Goal: Information Seeking & Learning: Check status

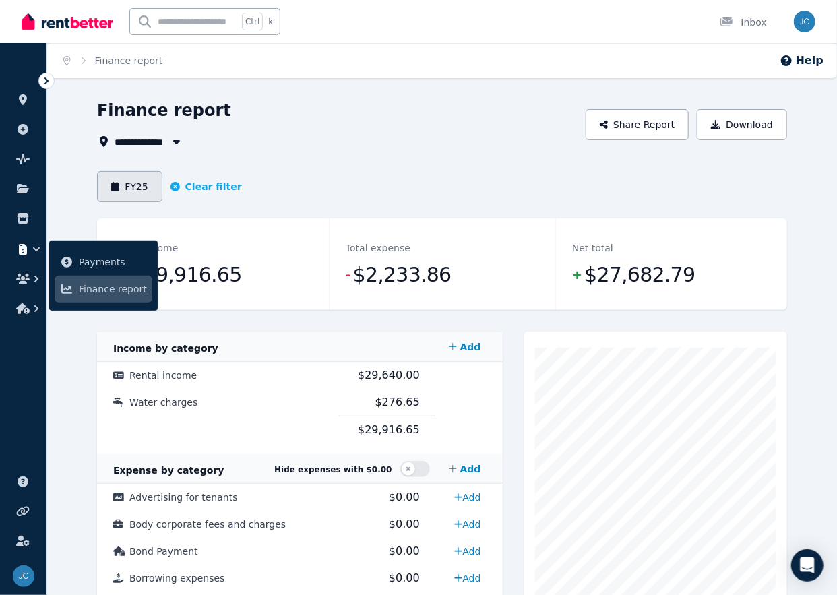
click at [127, 192] on button "FY25" at bounding box center [129, 186] width 65 height 31
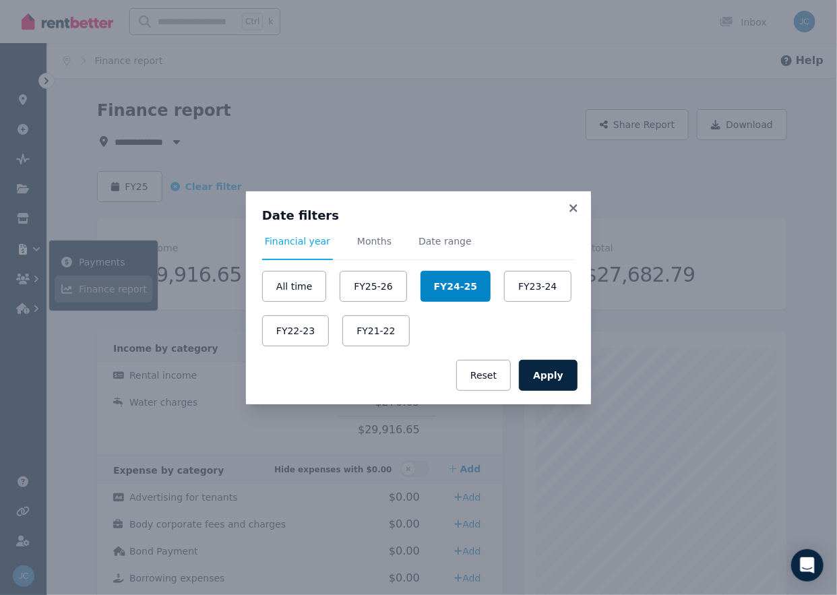
drag, startPoint x: 520, startPoint y: 292, endPoint x: 429, endPoint y: 297, distance: 91.1
click at [428, 297] on div "All time FY25-26 FY24-25 FY23-24 FY22-23 FY21-22" at bounding box center [418, 308] width 313 height 75
click at [540, 371] on button "Apply" at bounding box center [548, 375] width 59 height 31
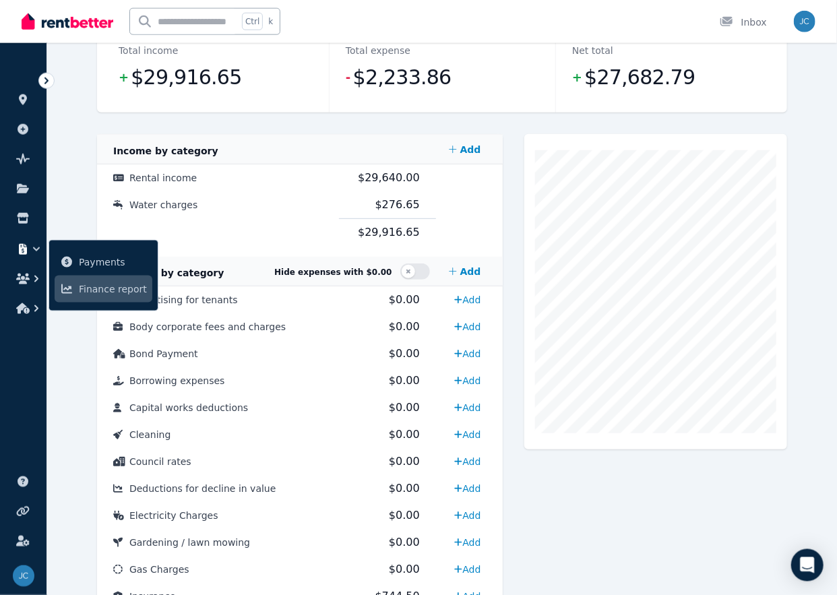
scroll to position [213, 0]
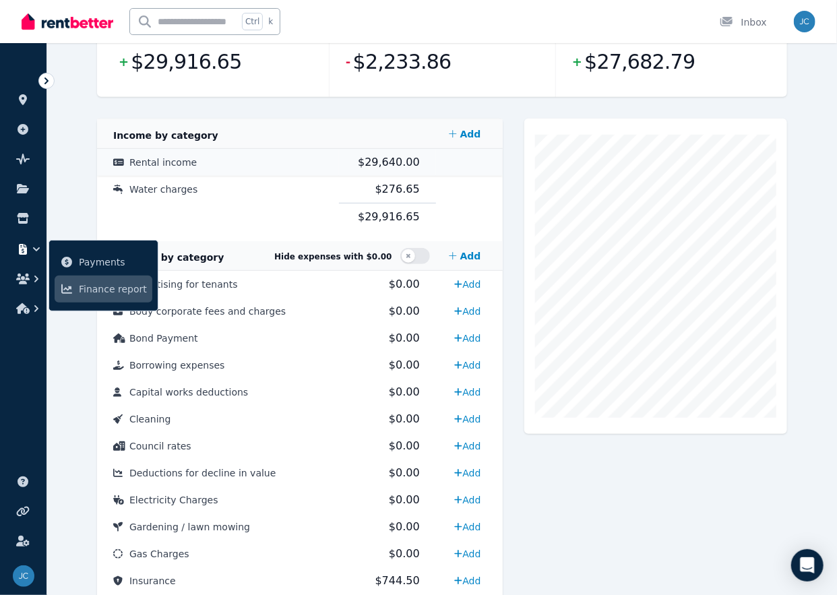
click at [387, 168] on span "$29,640.00" at bounding box center [389, 162] width 62 height 13
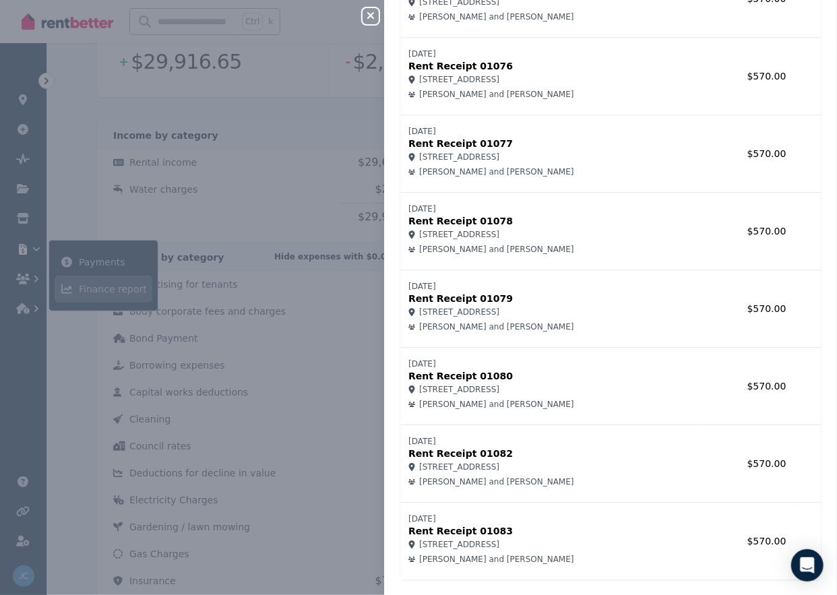
scroll to position [3559, 0]
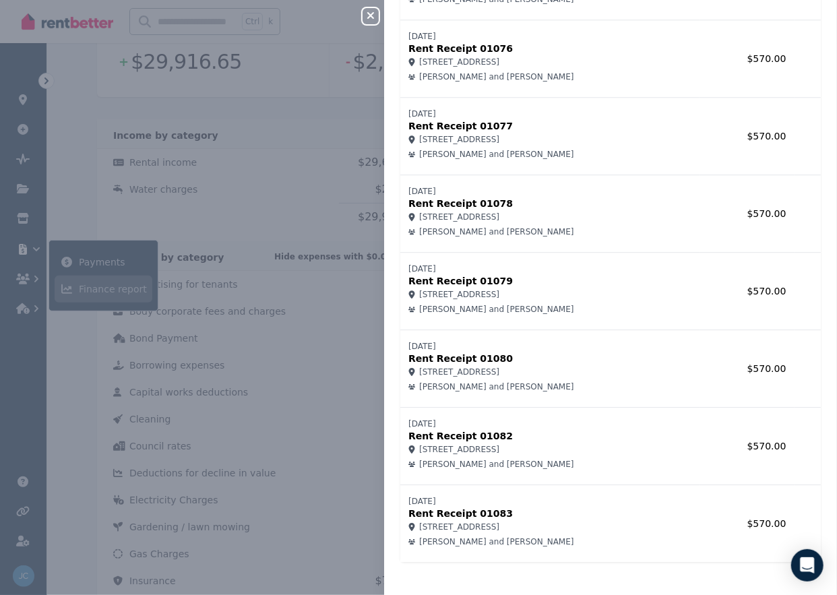
click at [497, 506] on p "Rent Receipt 01083" at bounding box center [549, 512] width 283 height 13
click at [453, 510] on p "Rent Receipt 01083" at bounding box center [549, 512] width 283 height 13
click at [350, 392] on div "Close panel Rental income Record income Name Amount [DATE] Rent Receipt 01026 3…" at bounding box center [418, 297] width 837 height 595
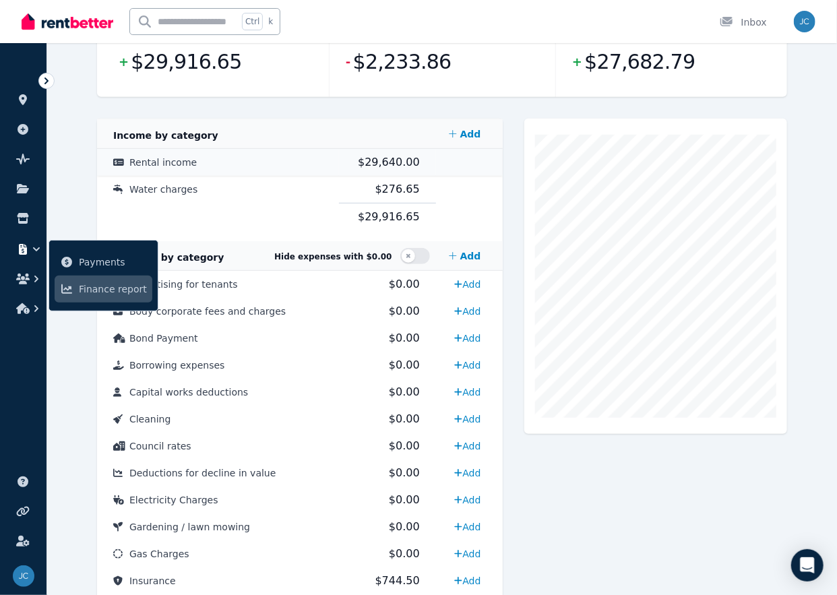
click at [392, 162] on span "$29,640.00" at bounding box center [389, 162] width 62 height 13
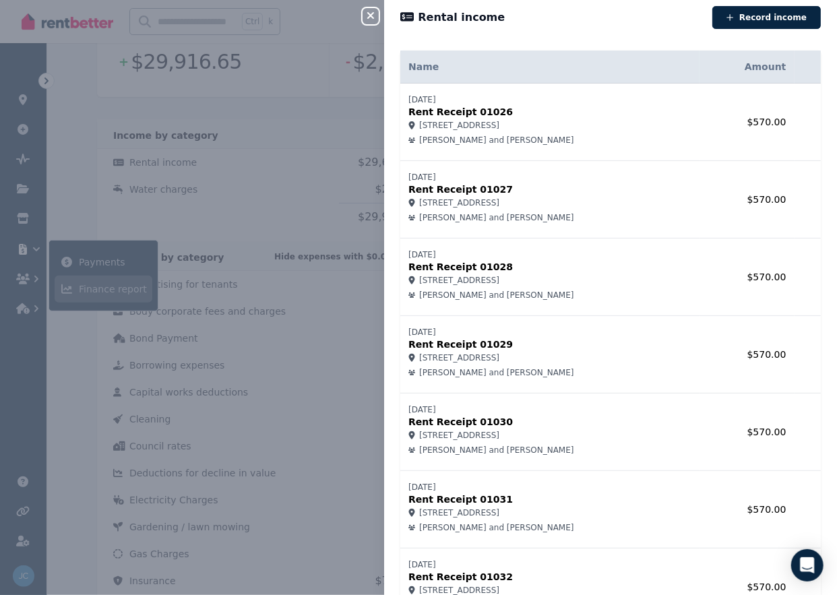
scroll to position [0, 0]
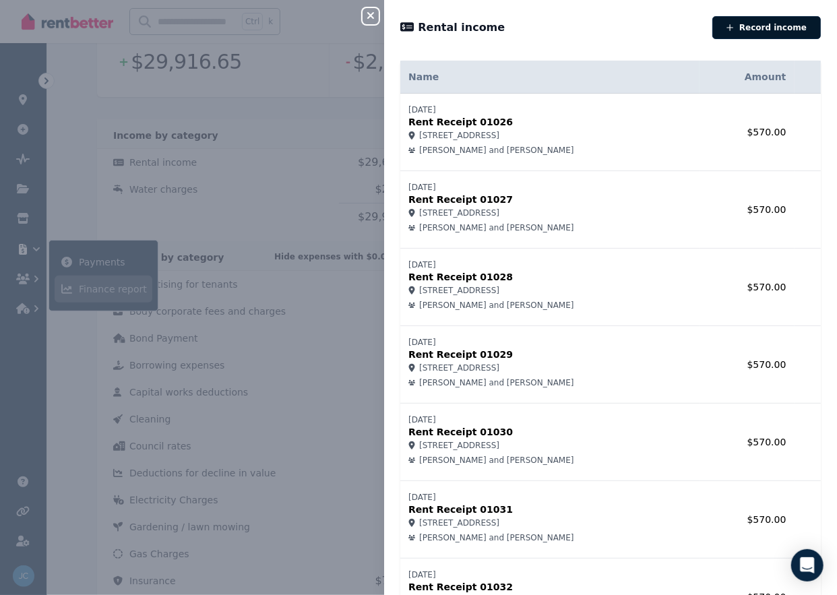
click at [757, 30] on button "Record income" at bounding box center [766, 27] width 108 height 23
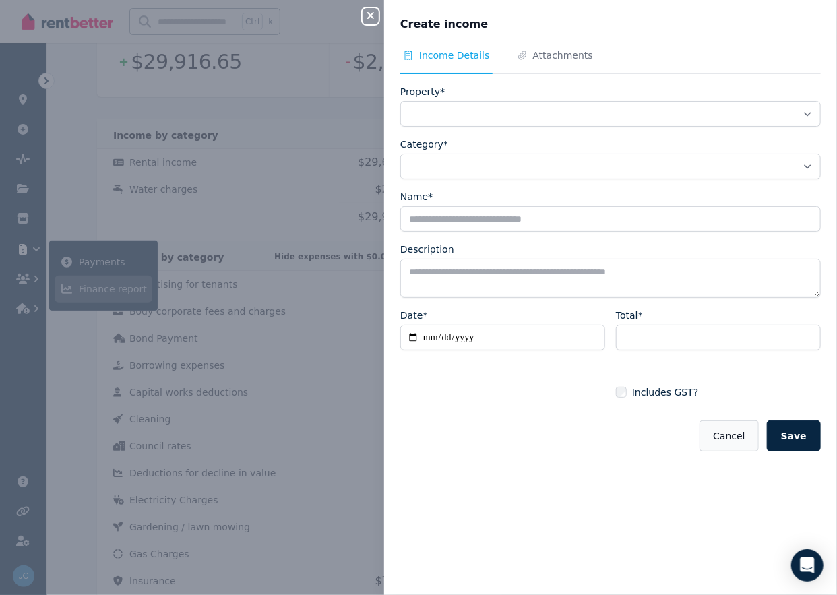
click at [750, 446] on button "Cancel" at bounding box center [728, 435] width 59 height 31
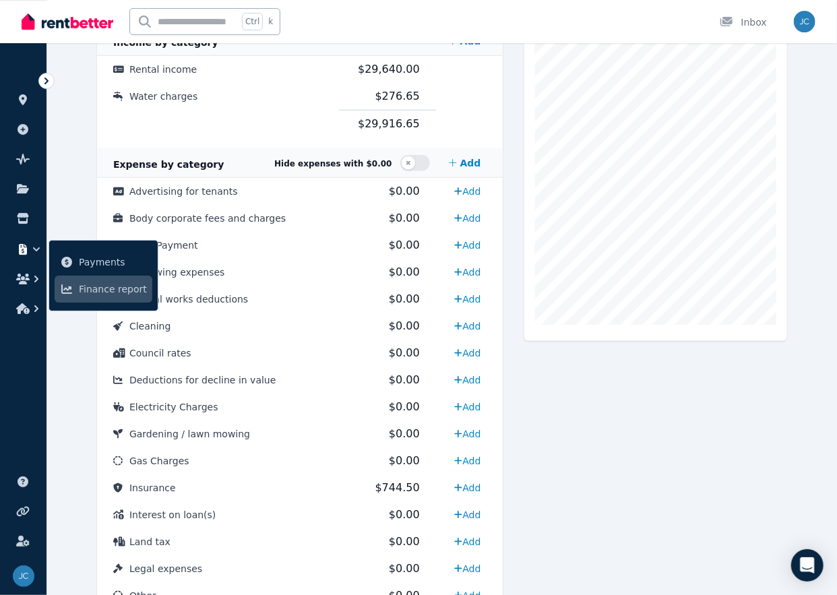
scroll to position [110, 0]
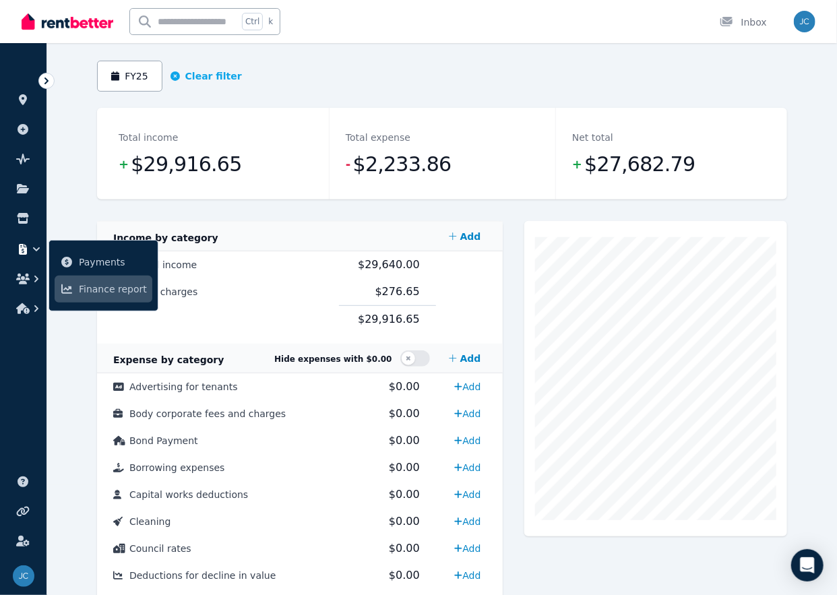
click at [90, 329] on div "**********" at bounding box center [441, 541] width 789 height 1104
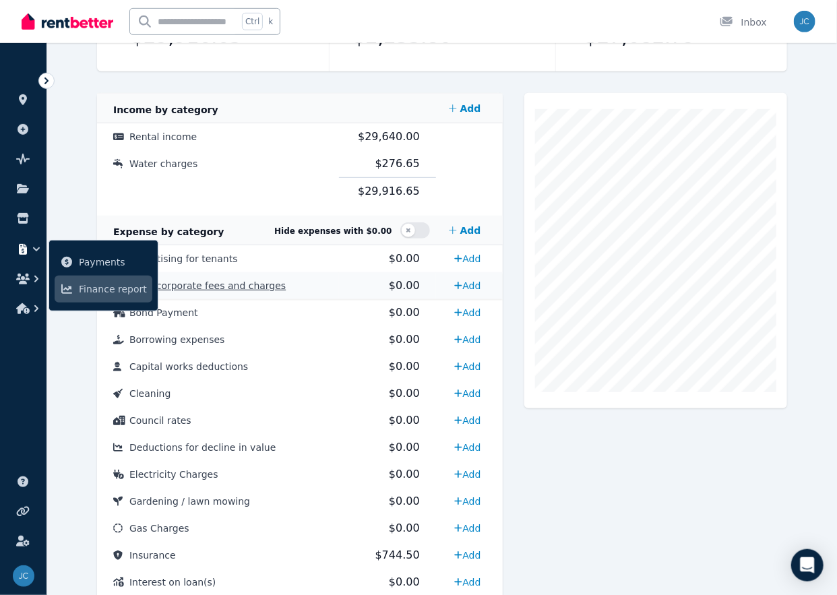
scroll to position [253, 0]
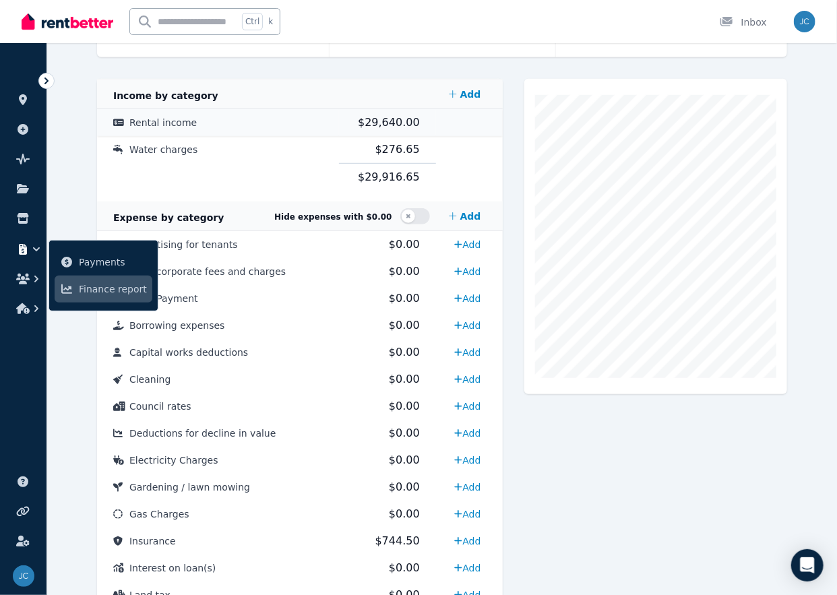
click at [388, 127] on span "$29,640.00" at bounding box center [389, 122] width 62 height 13
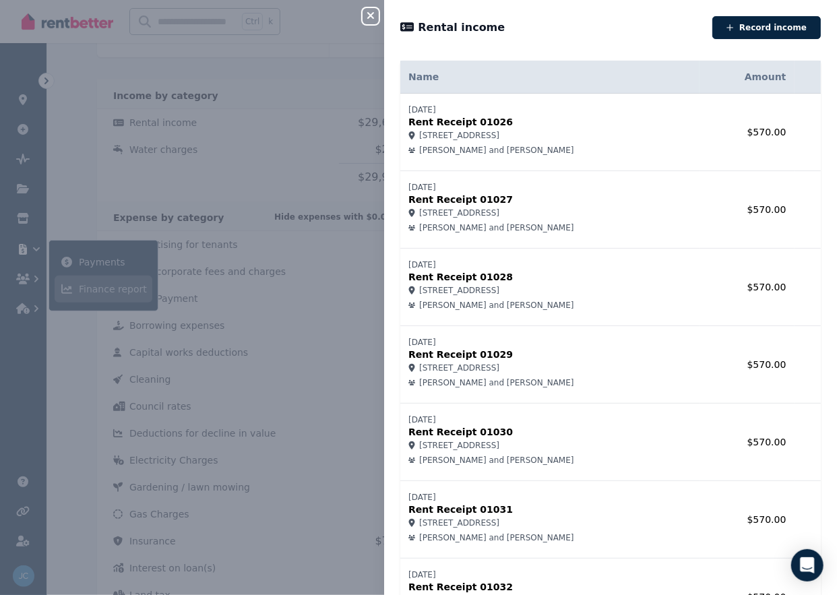
click at [406, 32] on icon at bounding box center [406, 27] width 13 height 12
click at [409, 26] on icon at bounding box center [406, 27] width 13 height 12
click at [767, 67] on th "Amount" at bounding box center [746, 77] width 95 height 33
drag, startPoint x: 771, startPoint y: 119, endPoint x: 639, endPoint y: 139, distance: 134.2
click at [771, 119] on td "$570.00" at bounding box center [746, 132] width 95 height 77
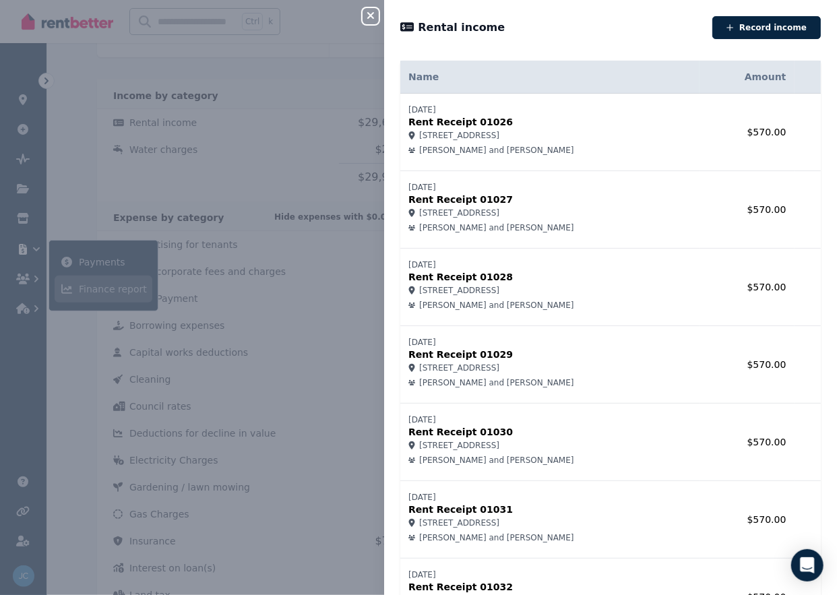
click at [409, 137] on icon at bounding box center [411, 135] width 7 height 8
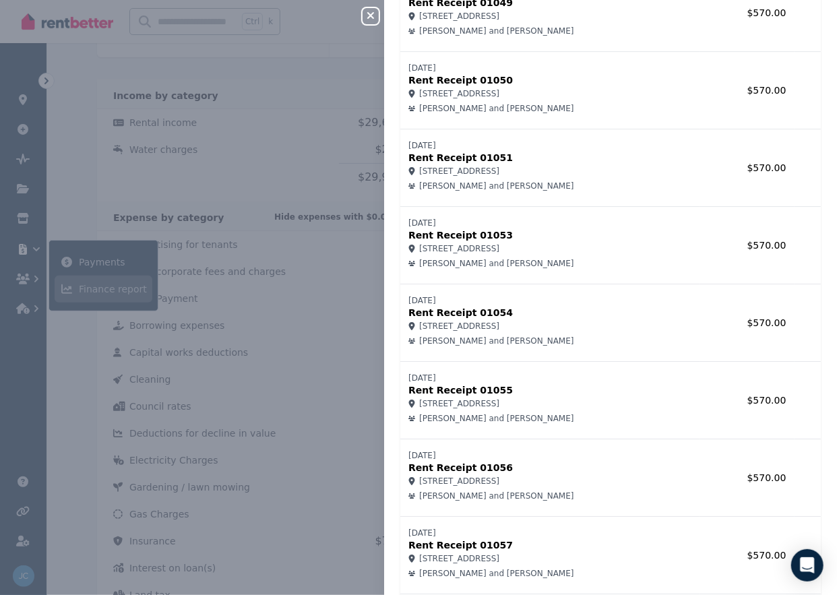
scroll to position [2182, 0]
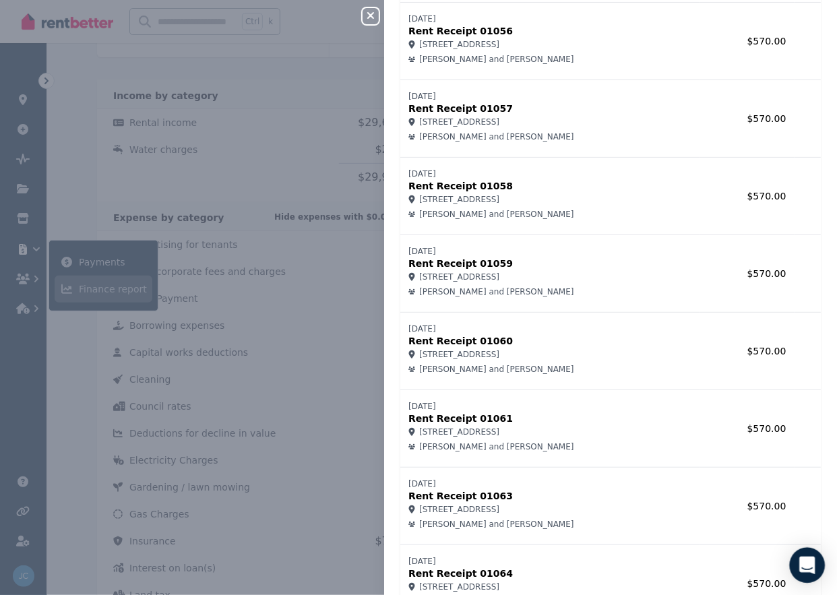
click at [811, 564] on icon "Open Intercom Messenger" at bounding box center [806, 565] width 15 height 18
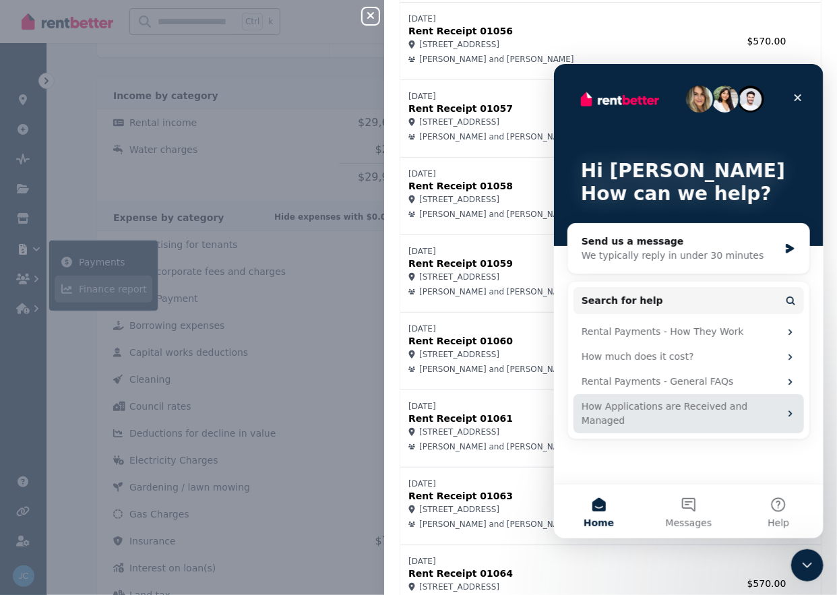
scroll to position [0, 0]
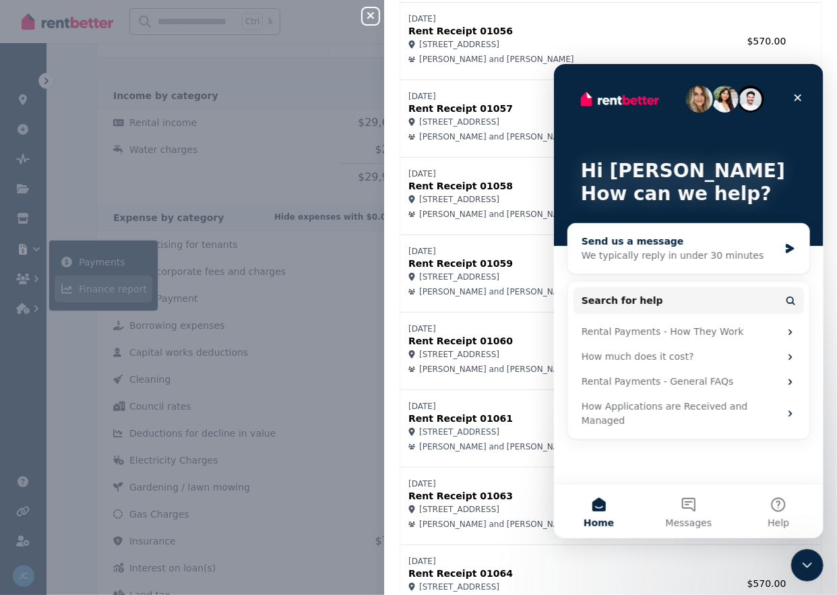
click at [682, 251] on div "We typically reply in under 30 minutes" at bounding box center [679, 255] width 197 height 14
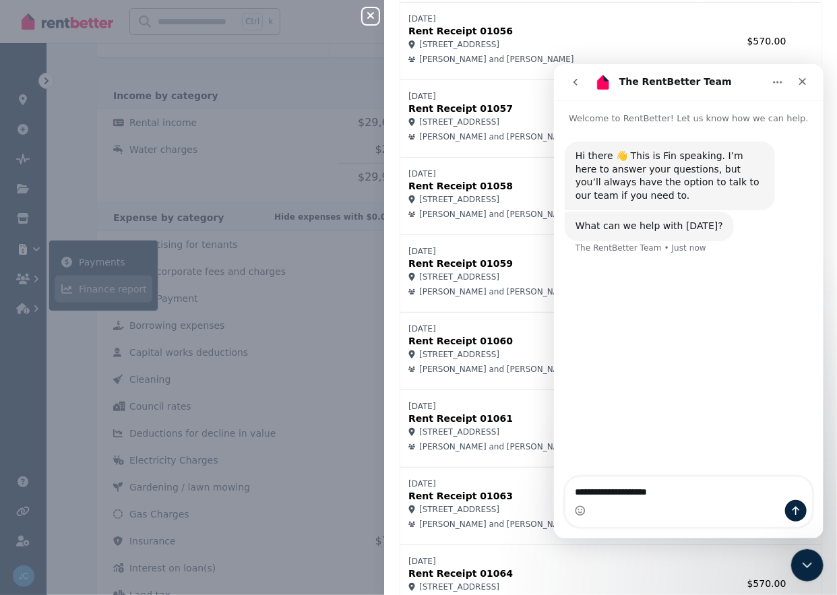
type textarea "**********"
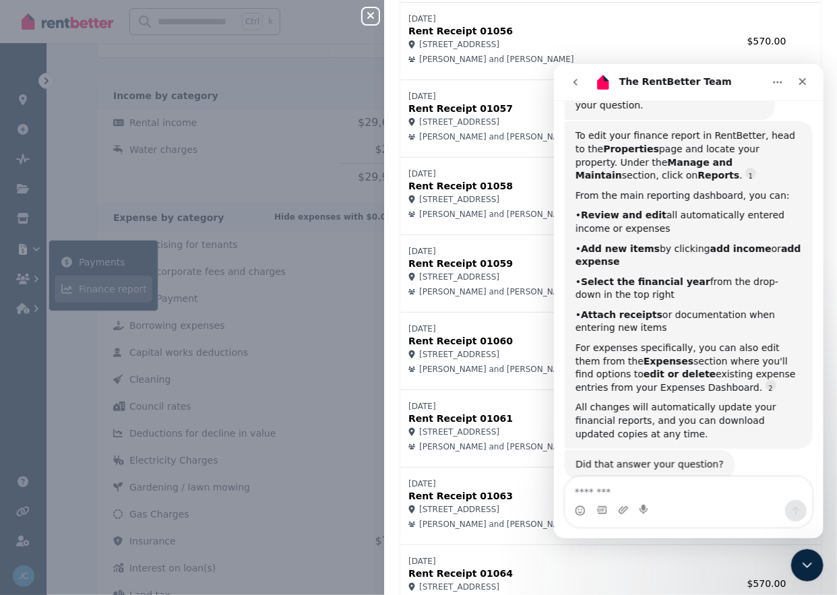
scroll to position [226, 0]
click at [370, 20] on icon "button" at bounding box center [370, 15] width 16 height 11
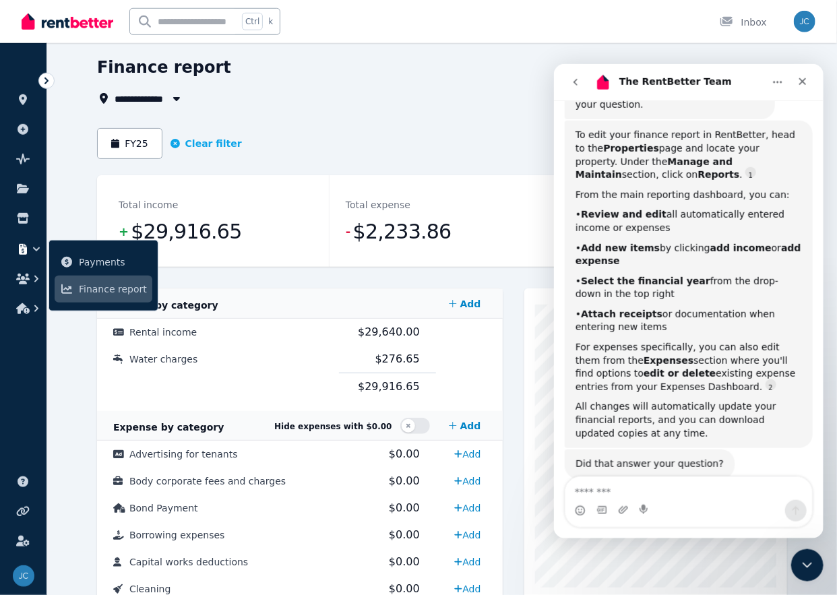
scroll to position [0, 0]
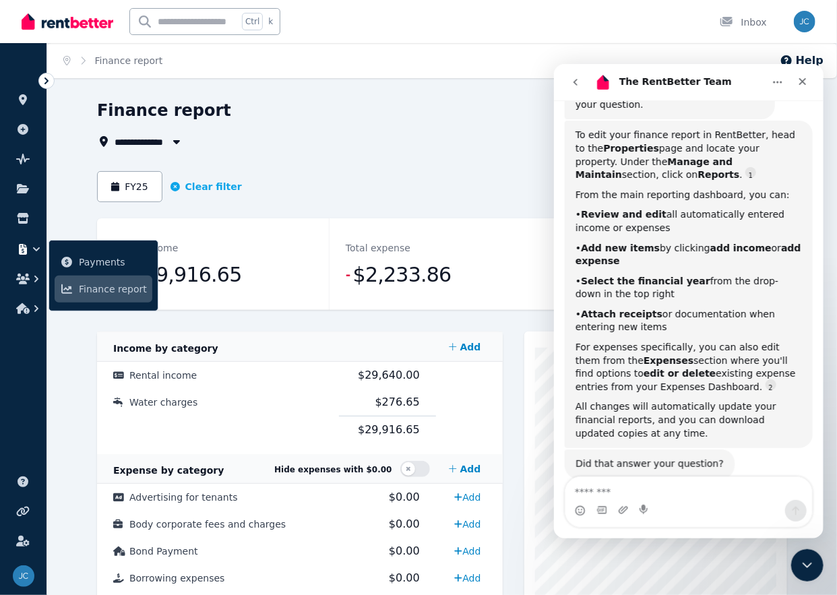
click at [77, 61] on icon "Breadcrumb" at bounding box center [82, 60] width 13 height 9
click at [88, 19] on img at bounding box center [68, 21] width 92 height 20
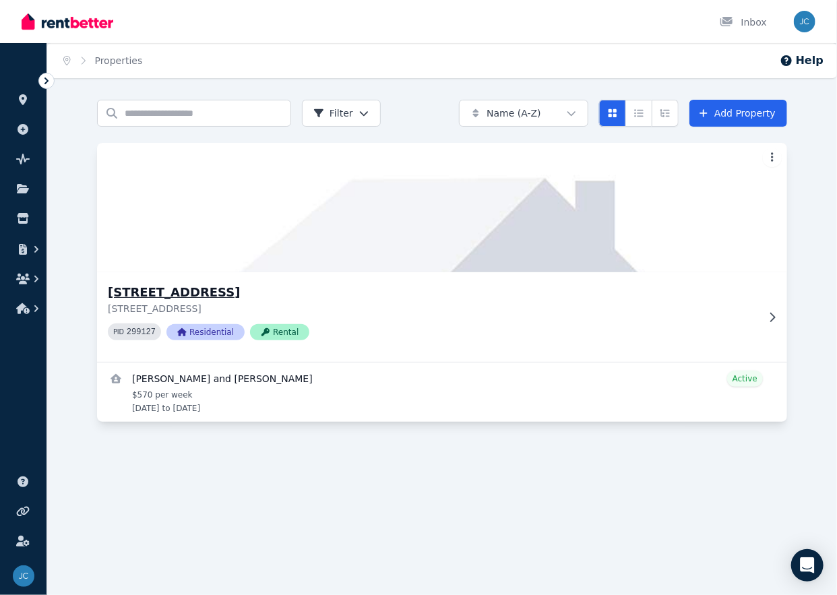
click at [233, 294] on h3 "[STREET_ADDRESS]" at bounding box center [432, 292] width 649 height 19
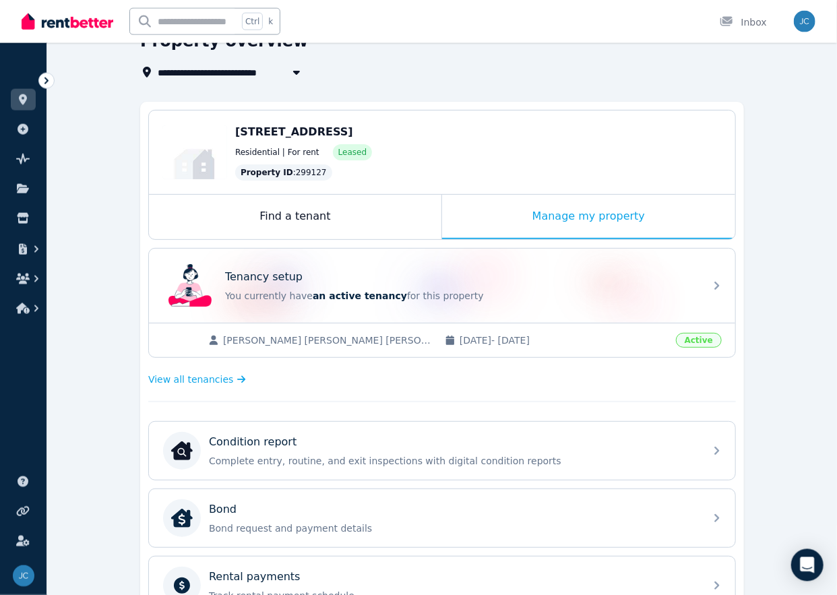
scroll to position [57, 0]
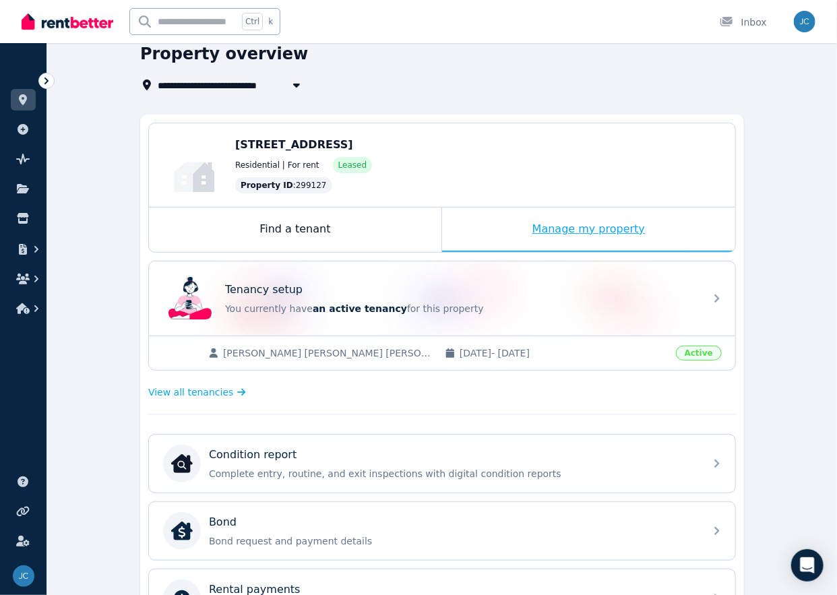
click at [519, 236] on div "Manage my property" at bounding box center [588, 229] width 293 height 44
click at [572, 230] on div "Manage my property" at bounding box center [588, 229] width 293 height 44
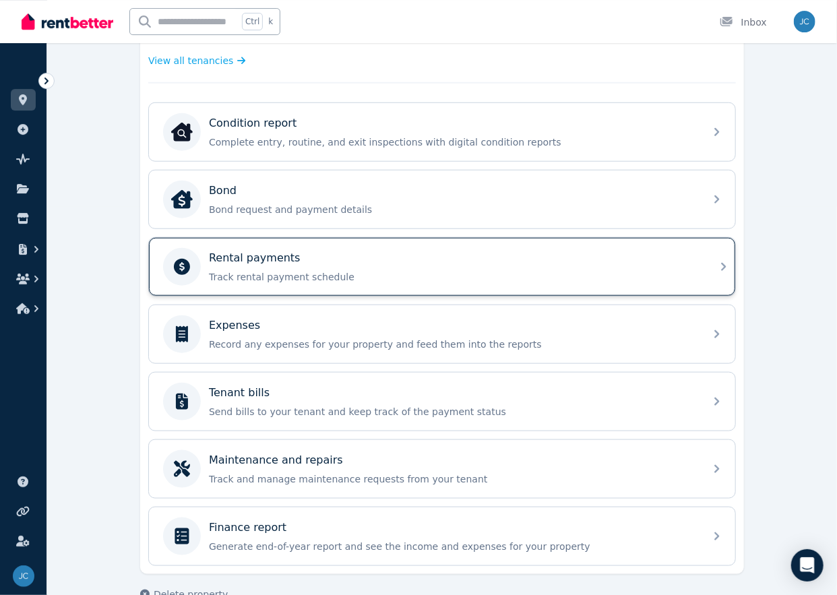
scroll to position [412, 0]
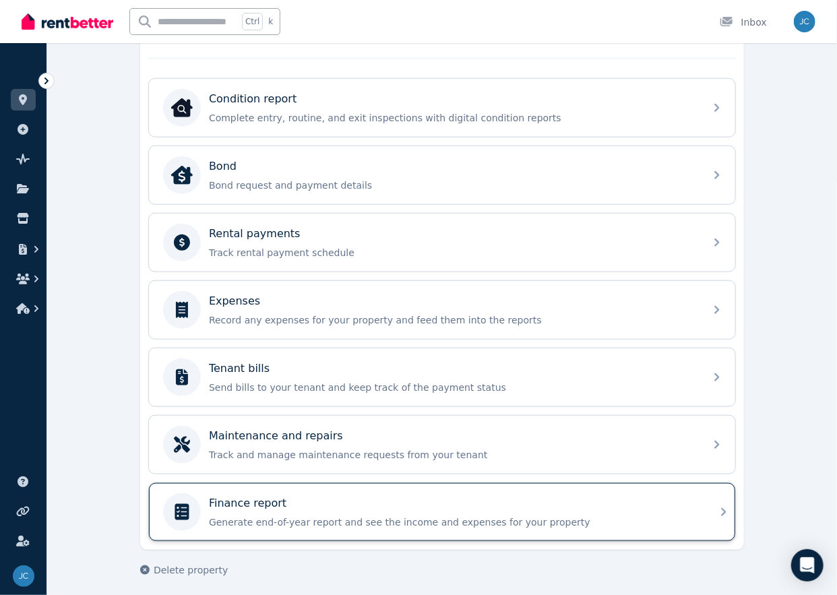
click at [296, 495] on div "Finance report" at bounding box center [453, 503] width 488 height 16
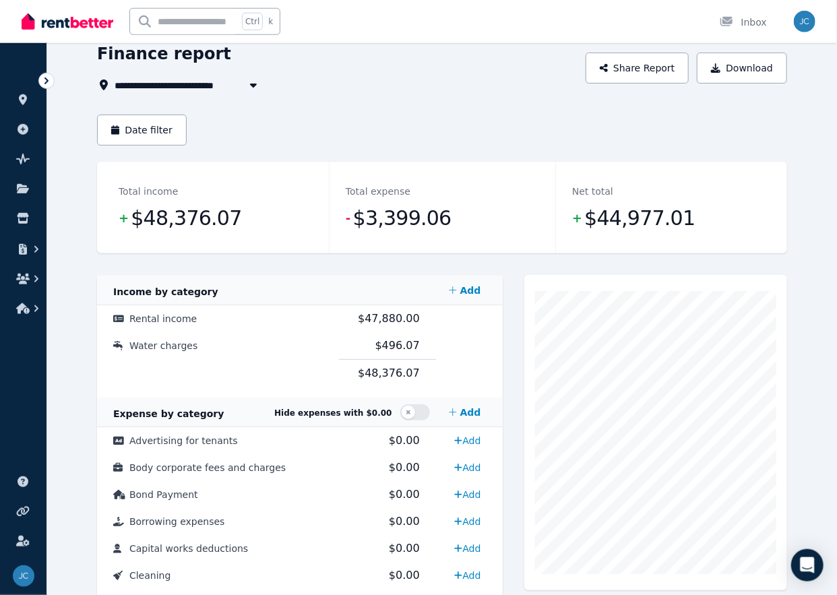
scroll to position [71, 0]
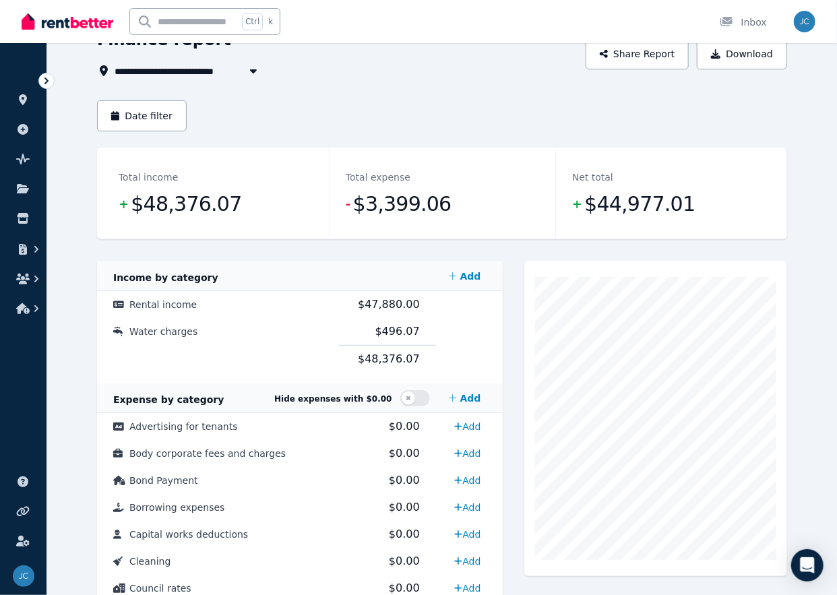
click at [169, 141] on header "Date filter" at bounding box center [442, 123] width 690 height 47
click at [164, 126] on button "Date filter" at bounding box center [142, 115] width 90 height 31
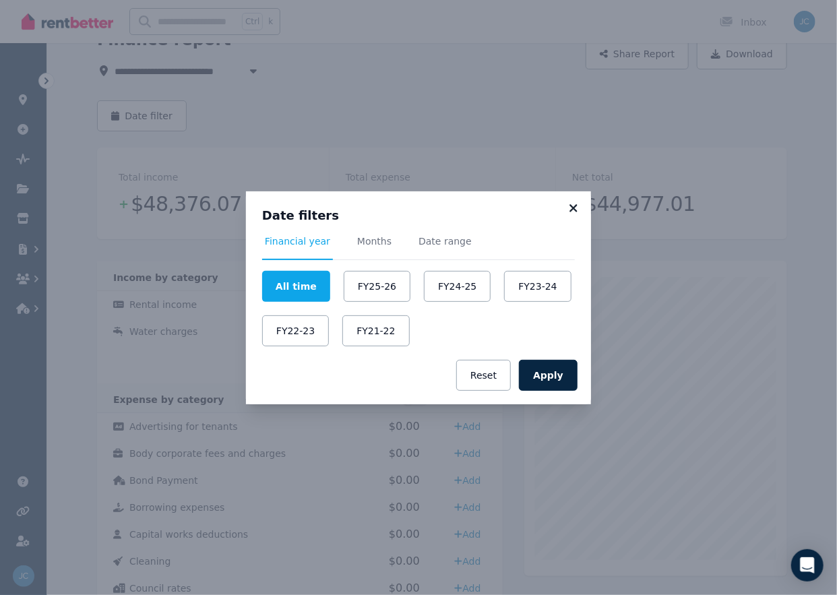
click at [575, 209] on icon at bounding box center [572, 208] width 13 height 12
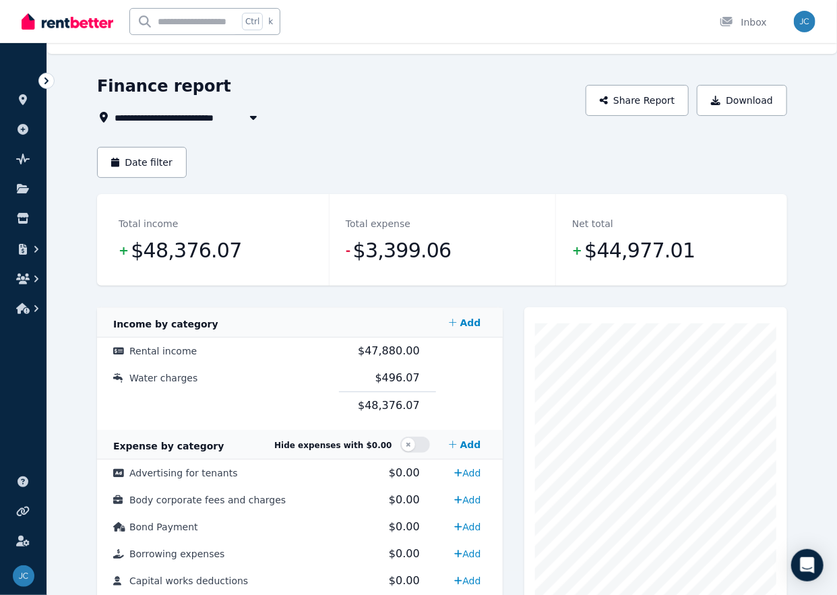
scroll to position [0, 0]
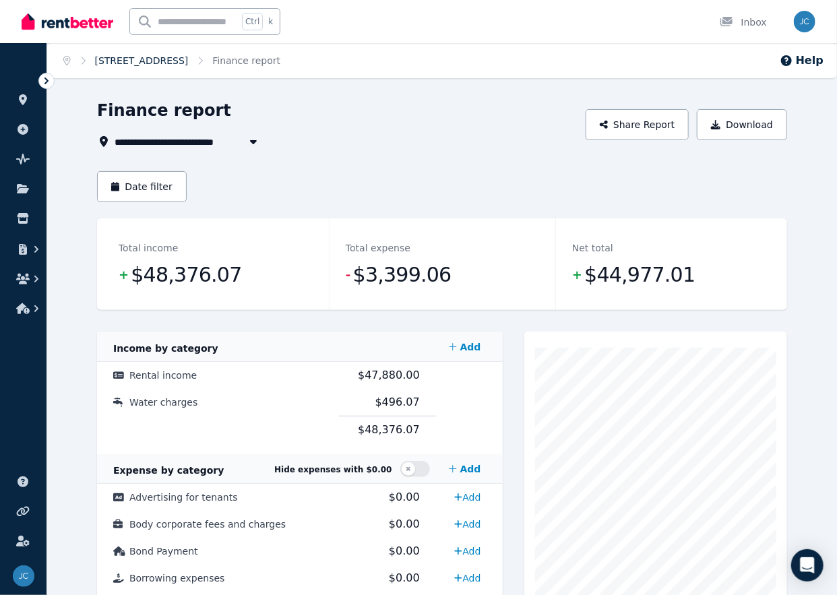
click at [143, 63] on link "[STREET_ADDRESS]" at bounding box center [142, 60] width 94 height 11
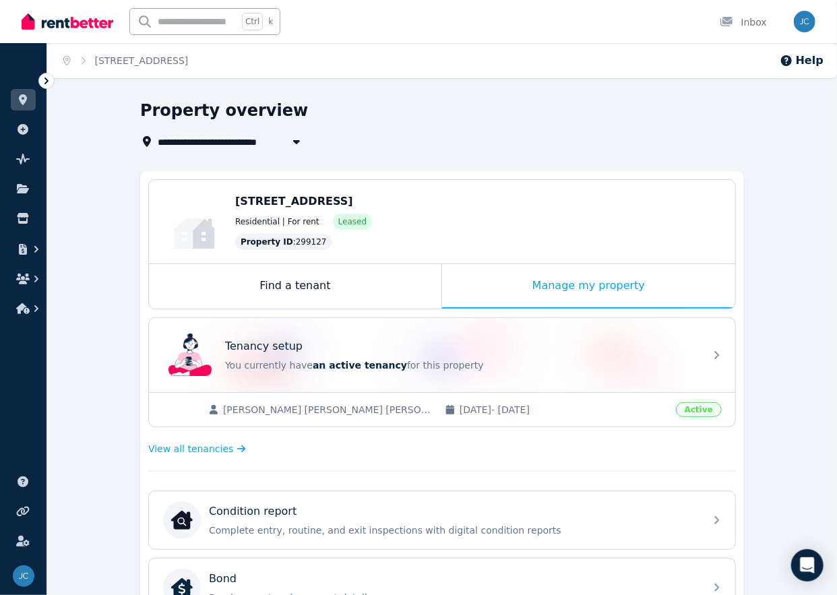
click at [76, 20] on img at bounding box center [68, 21] width 92 height 20
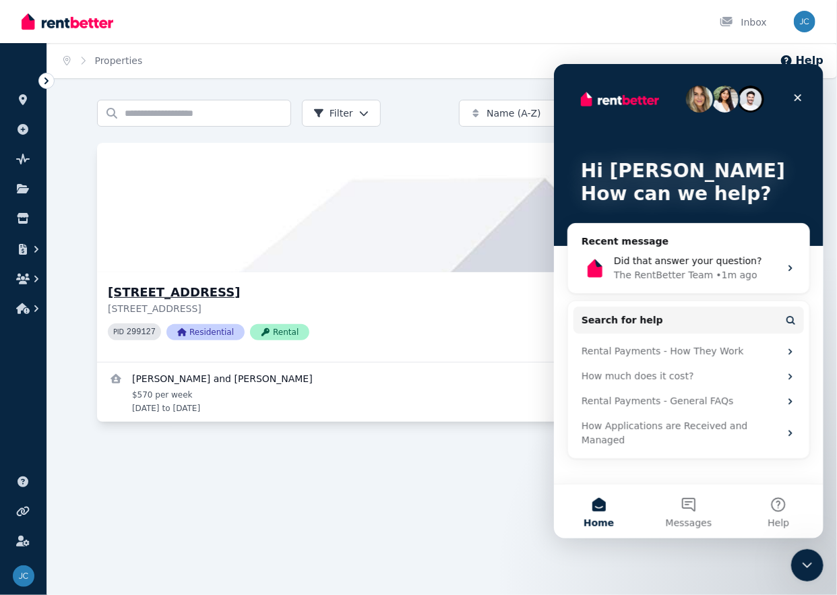
click at [235, 292] on h3 "[STREET_ADDRESS]" at bounding box center [432, 292] width 649 height 19
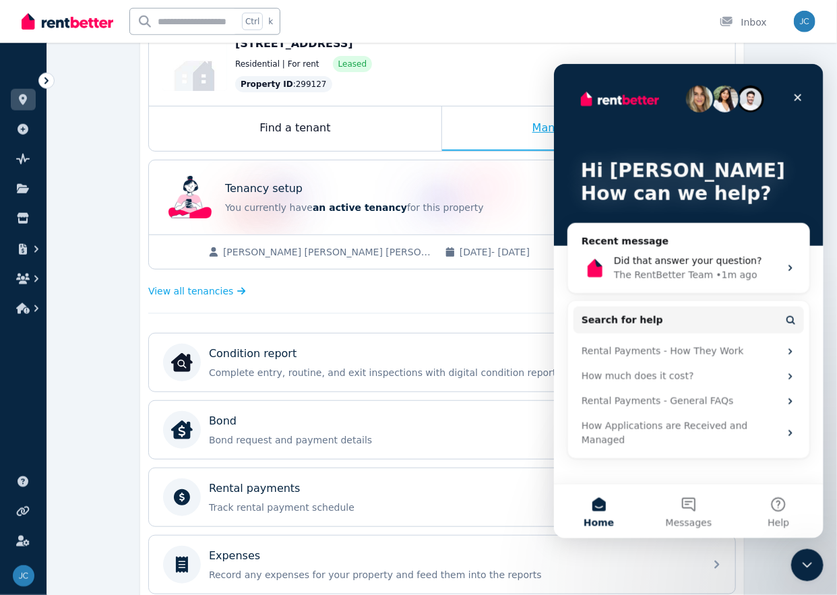
scroll to position [142, 0]
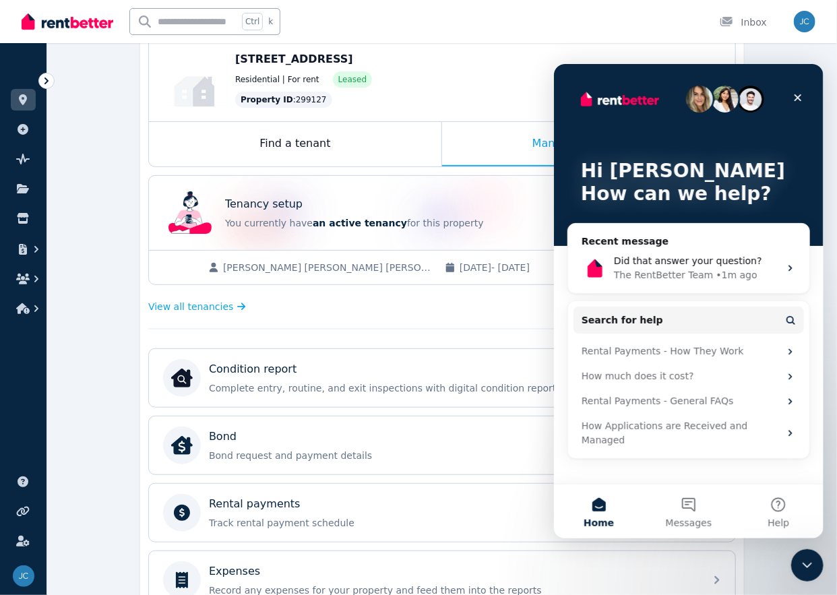
click at [327, 57] on span "[STREET_ADDRESS]" at bounding box center [294, 59] width 118 height 13
click at [322, 140] on div "Find a tenant" at bounding box center [295, 144] width 292 height 44
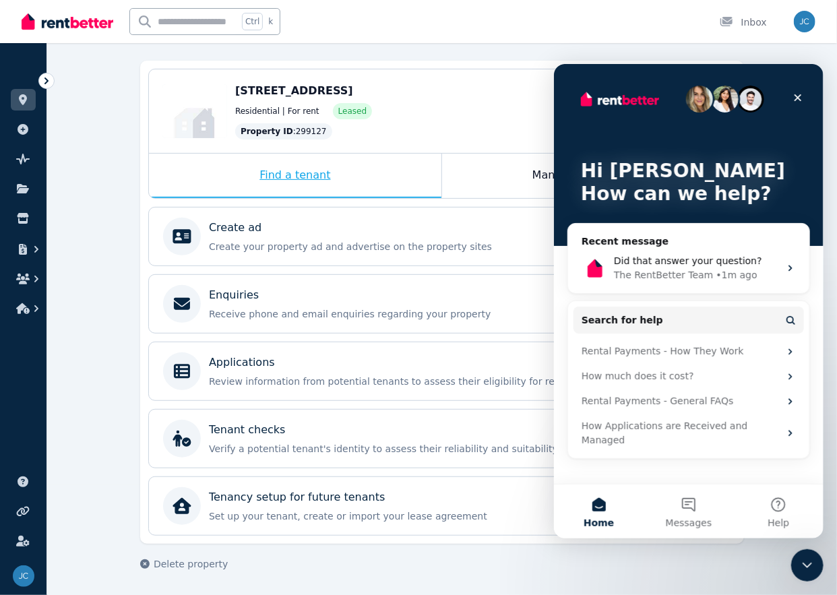
scroll to position [107, 0]
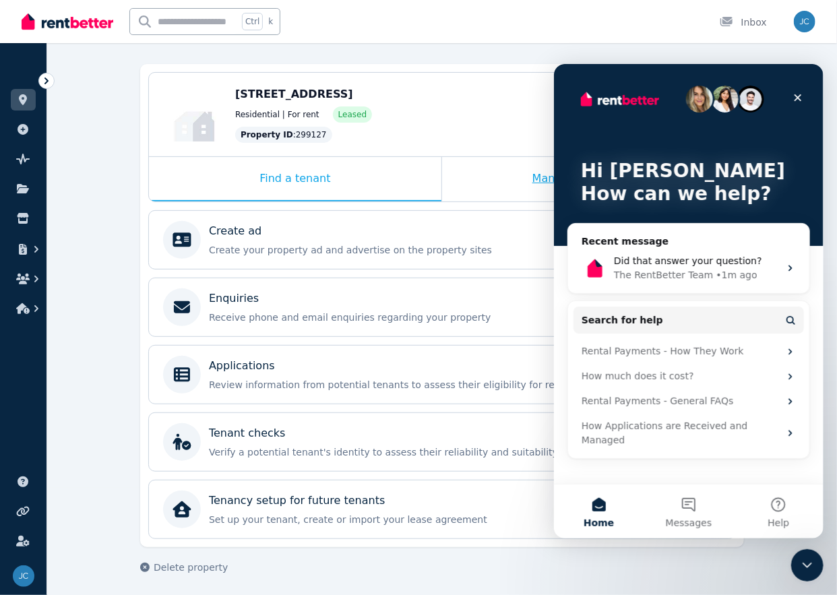
click at [513, 176] on div "Manage my property" at bounding box center [588, 179] width 293 height 44
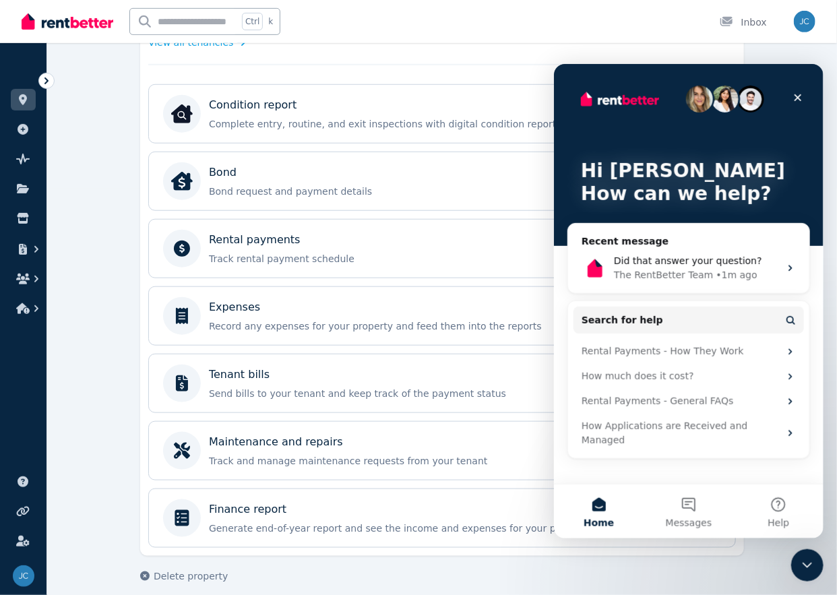
scroll to position [412, 0]
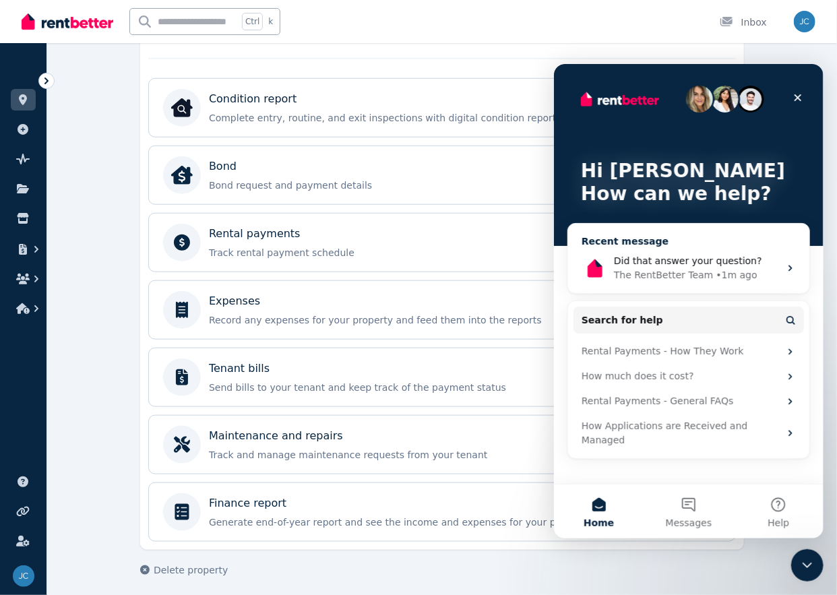
click at [678, 264] on span "Did that answer your question?" at bounding box center [687, 260] width 148 height 11
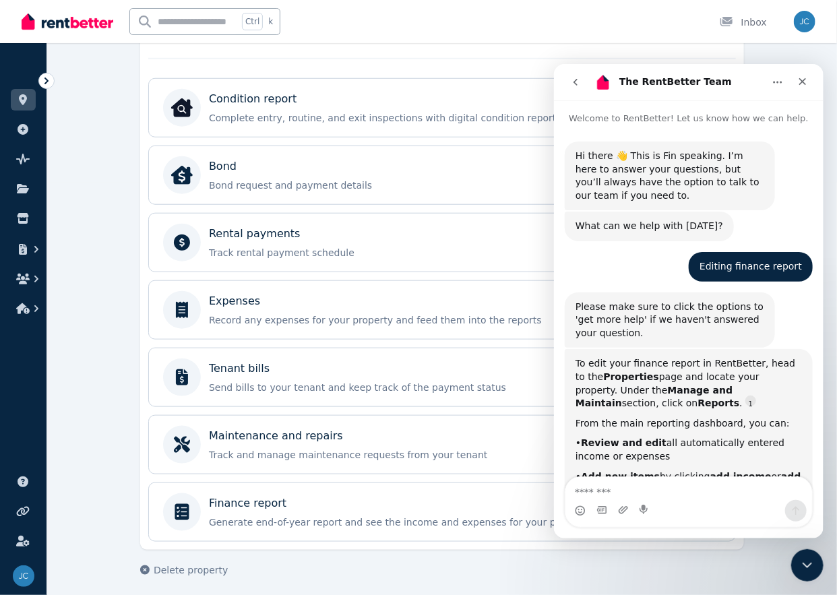
scroll to position [232, 0]
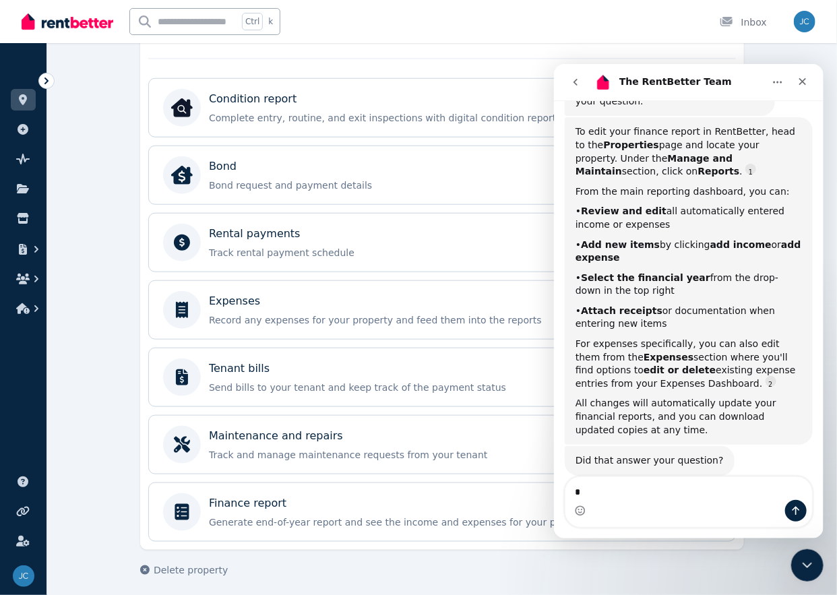
type textarea "**"
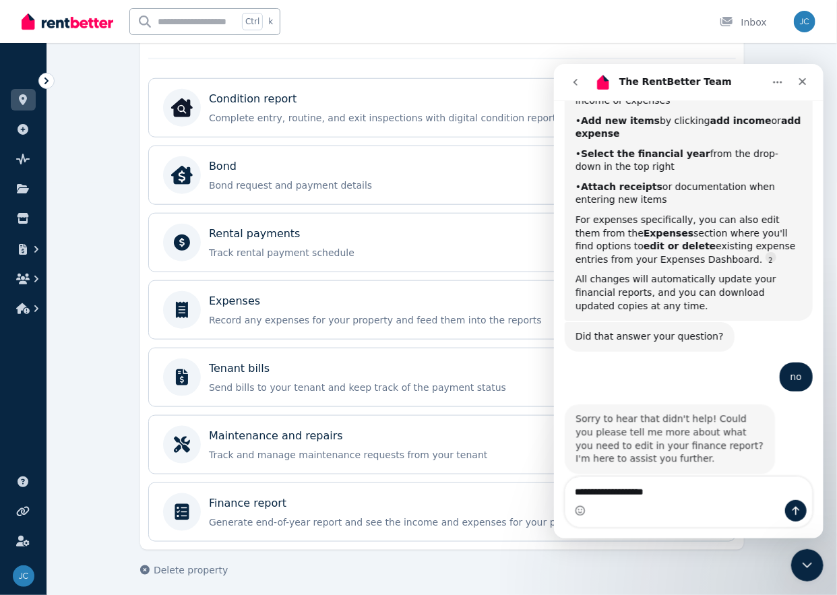
scroll to position [352, 0]
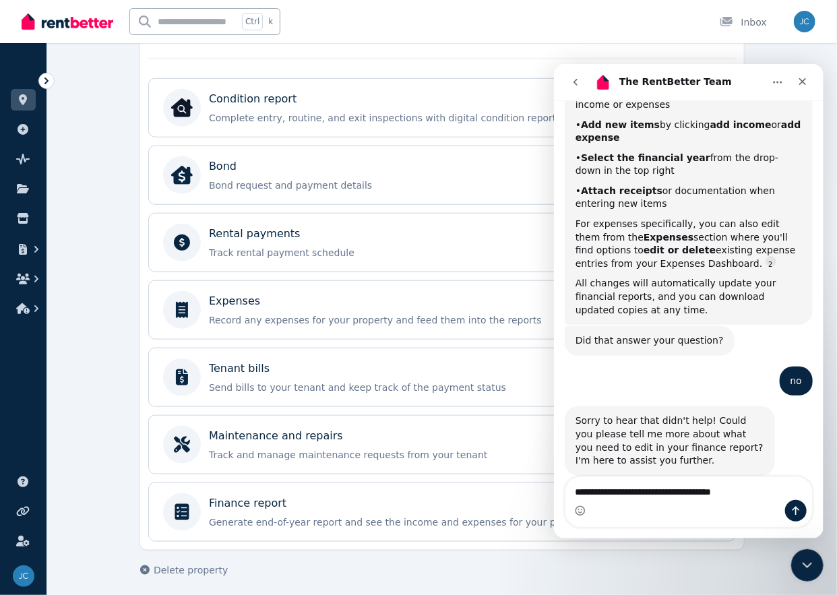
type textarea "**********"
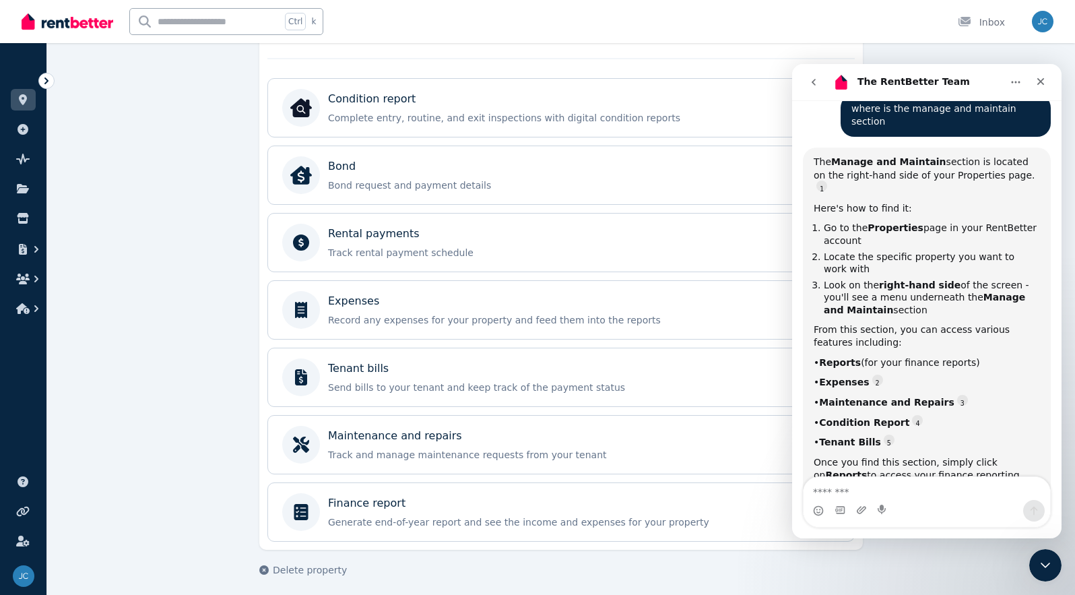
scroll to position [743, 0]
click at [836, 82] on icon "Home" at bounding box center [1015, 82] width 11 height 11
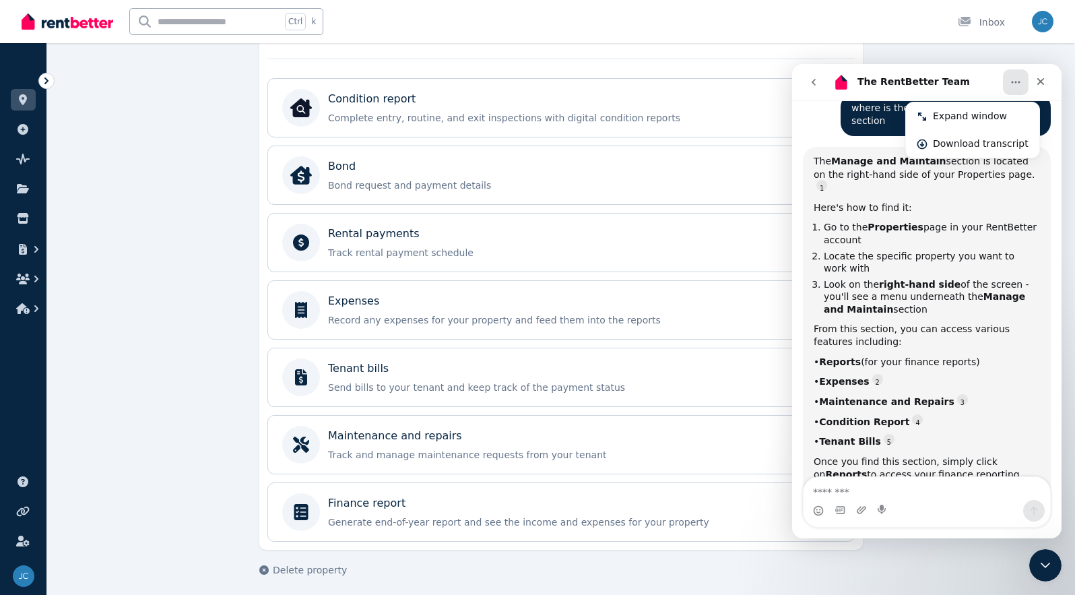
click at [836, 84] on icon "Home" at bounding box center [1015, 82] width 11 height 11
click at [818, 86] on icon "go back" at bounding box center [813, 82] width 11 height 11
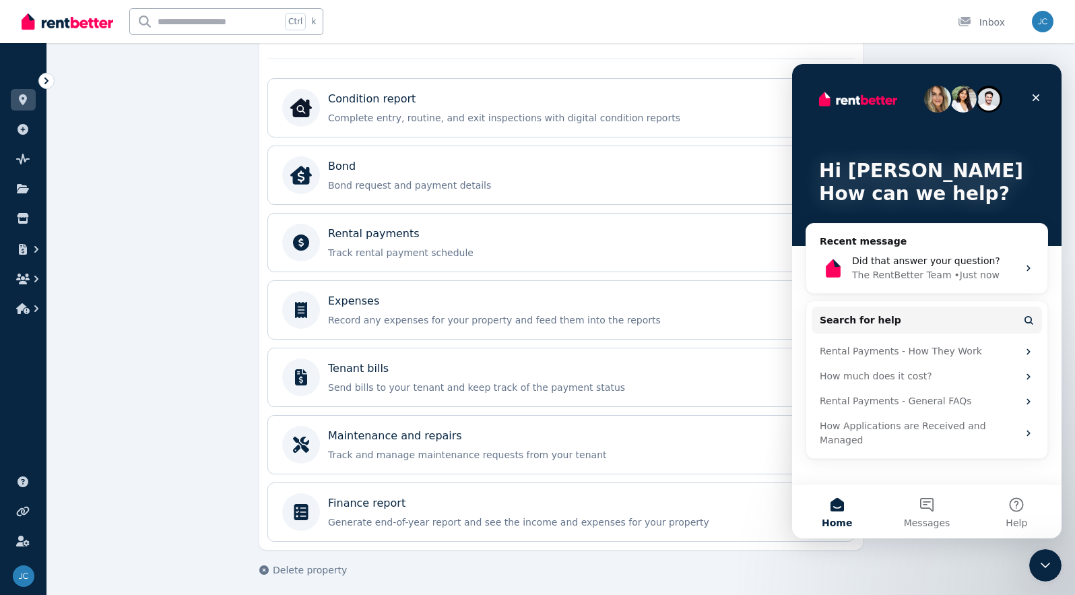
scroll to position [712, 0]
click at [836, 566] on icon "Close Intercom Messenger" at bounding box center [1043, 563] width 16 height 16
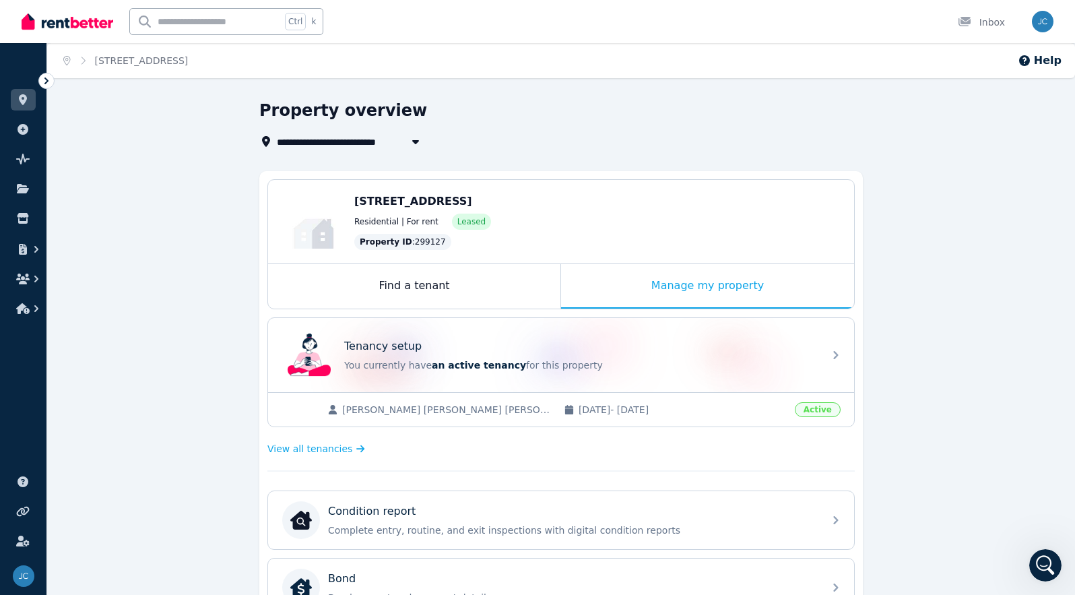
scroll to position [0, 0]
click at [745, 284] on div "Manage my property" at bounding box center [707, 286] width 293 height 44
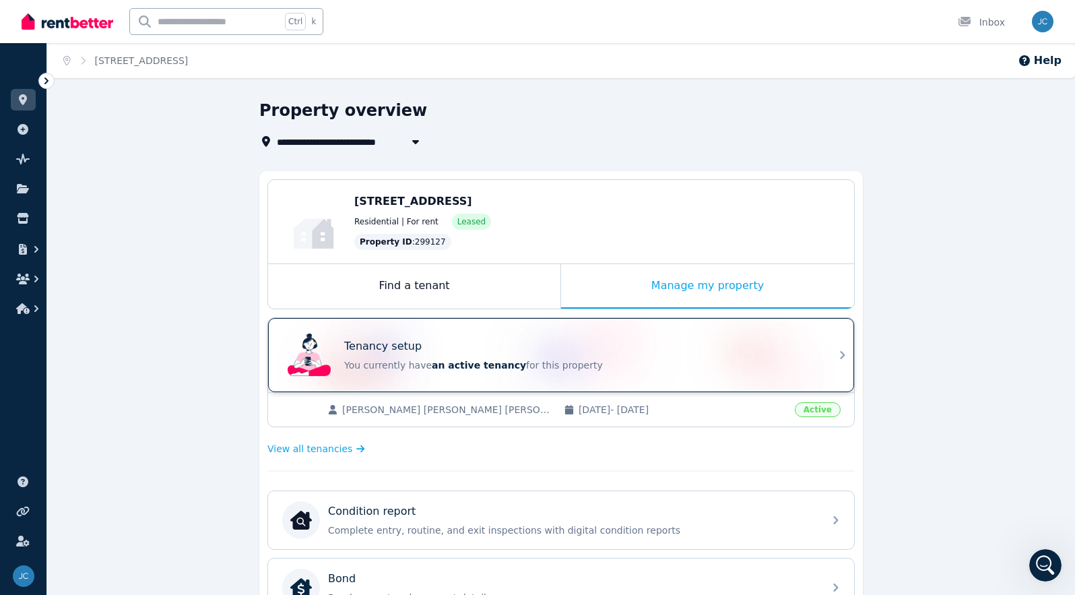
click at [828, 360] on div "Tenancy setup You currently have an active tenancy for this property" at bounding box center [561, 355] width 586 height 74
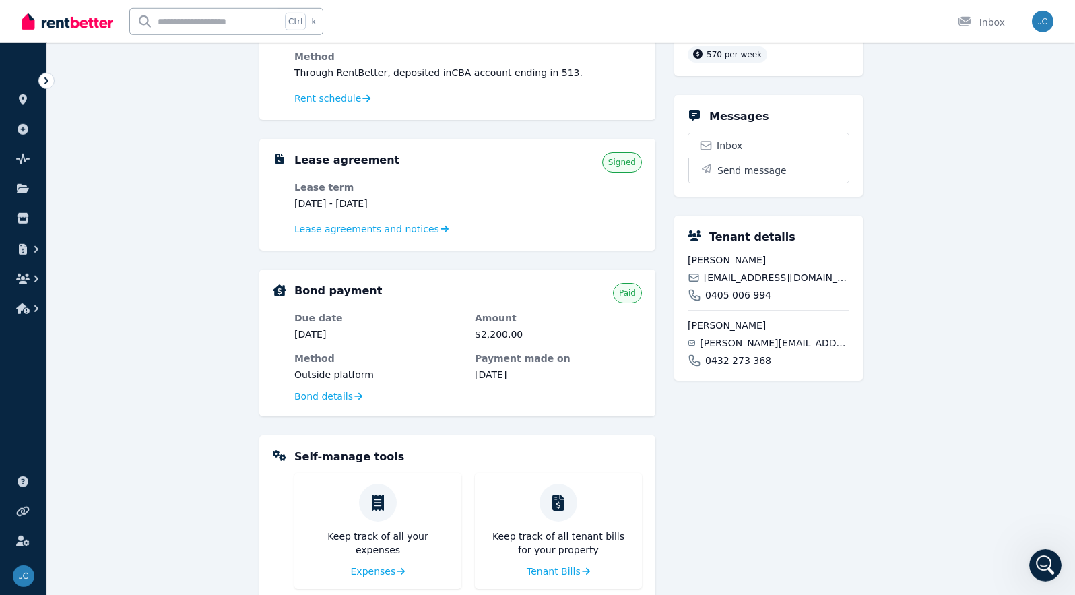
scroll to position [89, 0]
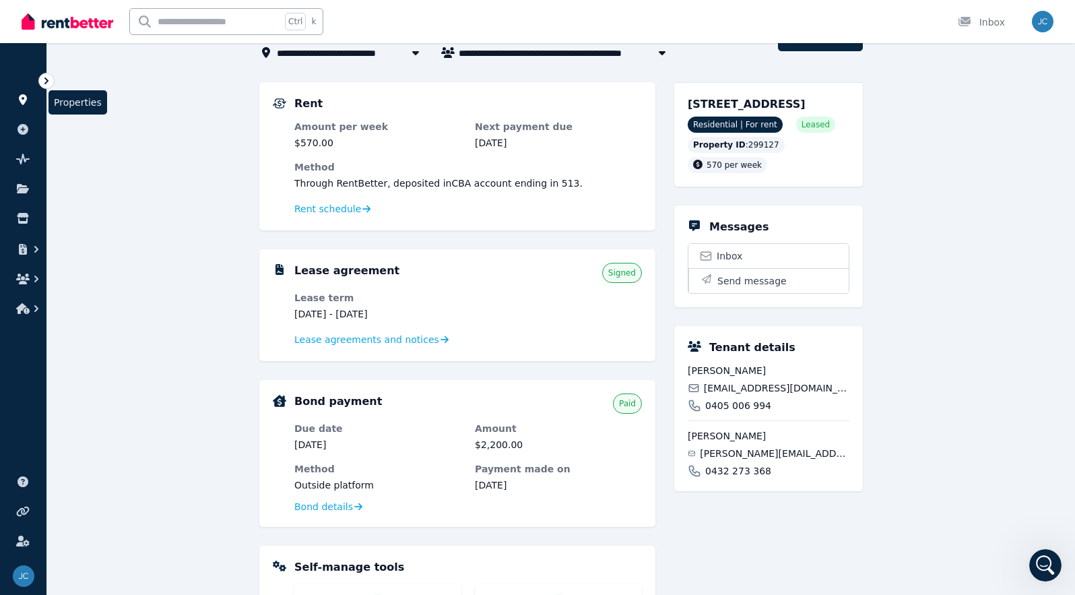
click at [27, 98] on icon at bounding box center [22, 99] width 13 height 11
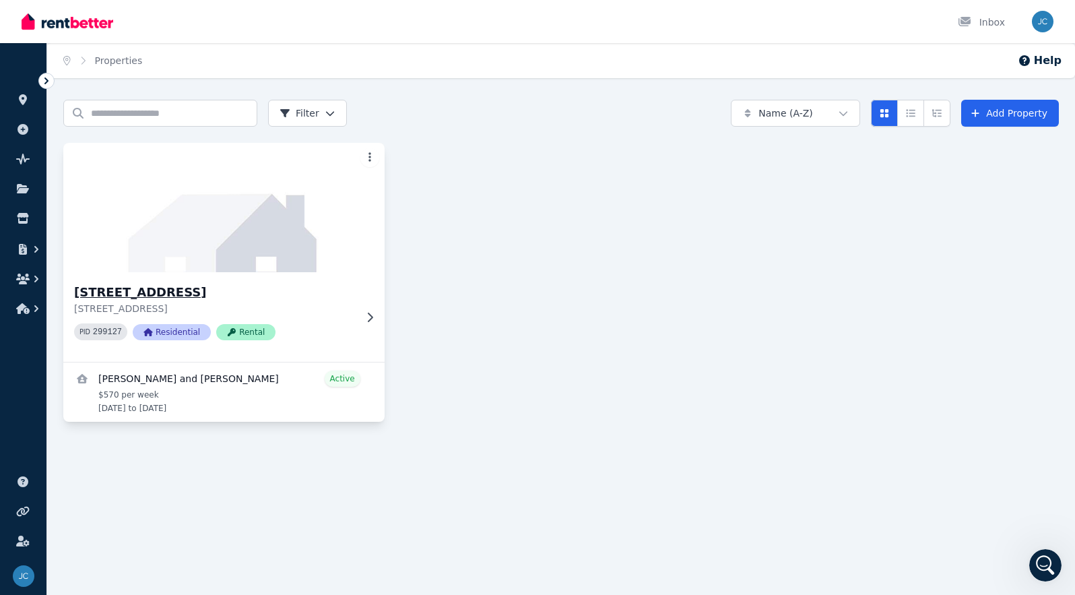
click at [131, 288] on h3 "[STREET_ADDRESS]" at bounding box center [214, 292] width 281 height 19
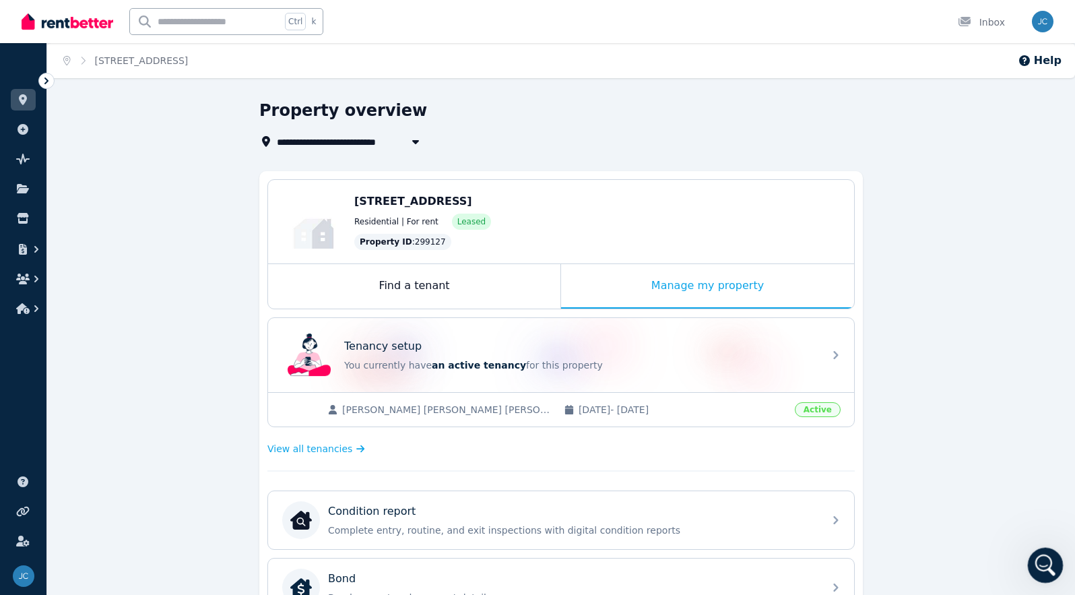
click at [836, 568] on div "Open Intercom Messenger" at bounding box center [1043, 563] width 44 height 44
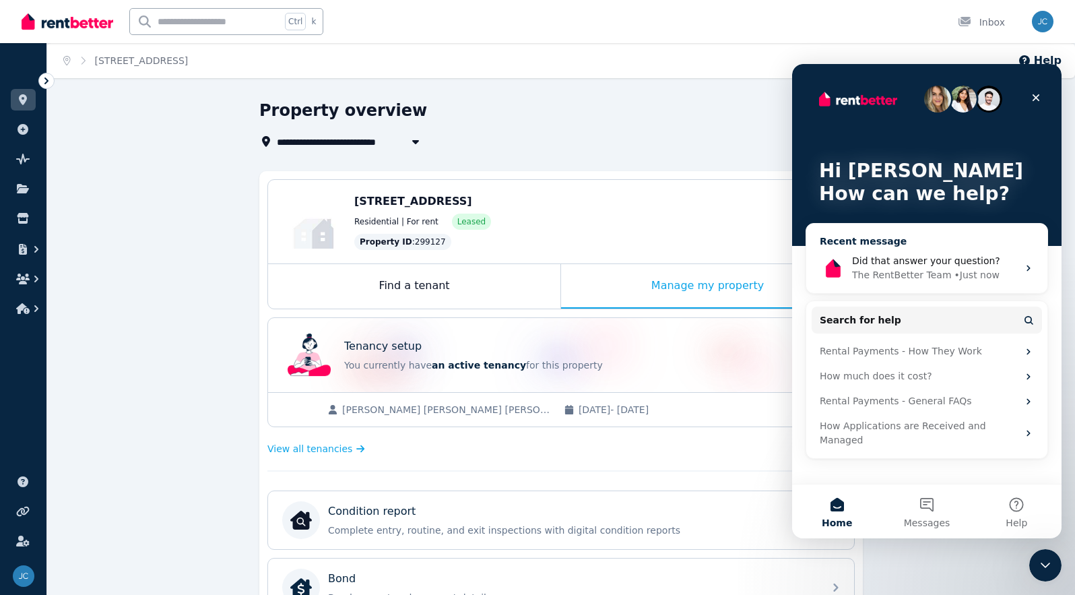
click at [836, 273] on div "• Just now" at bounding box center [976, 275] width 45 height 14
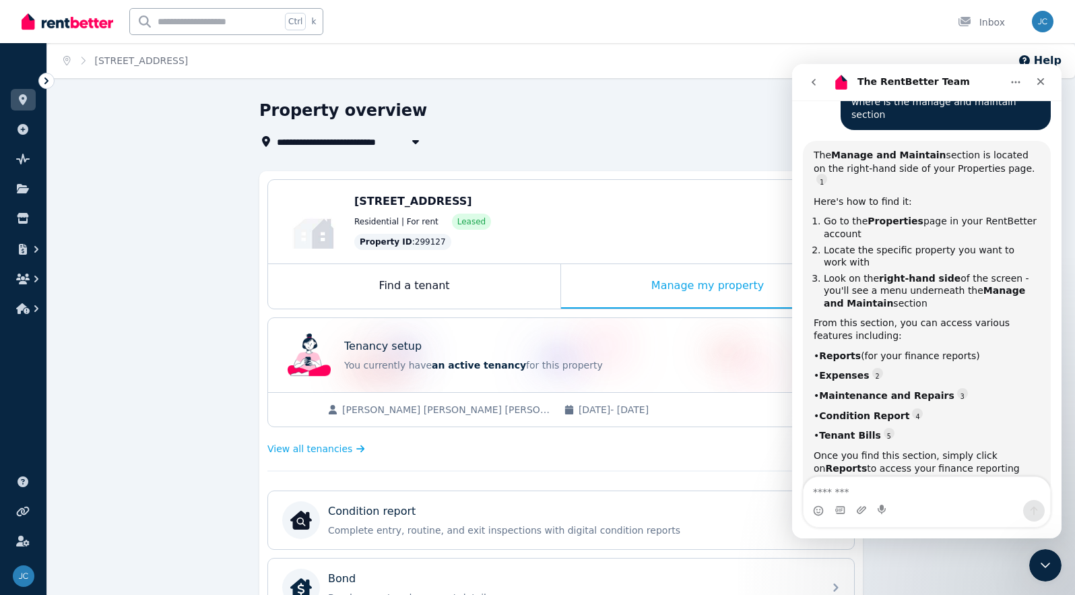
scroll to position [750, 0]
click at [467, 198] on span "[STREET_ADDRESS]" at bounding box center [413, 201] width 118 height 13
click at [640, 291] on div "Manage my property" at bounding box center [707, 286] width 293 height 44
click at [724, 292] on div "Manage my property" at bounding box center [707, 286] width 293 height 44
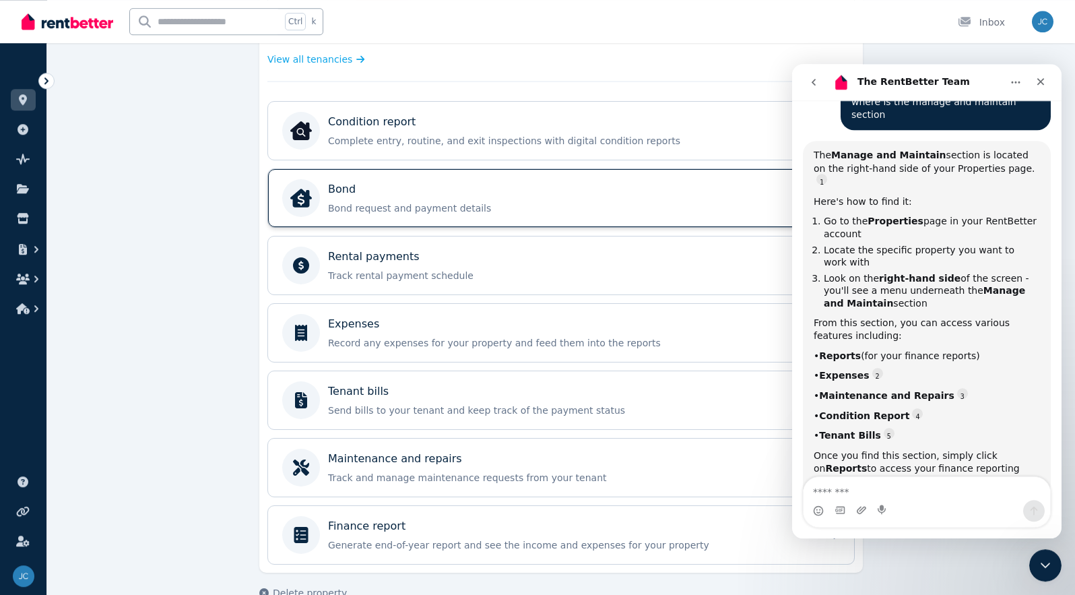
scroll to position [412, 0]
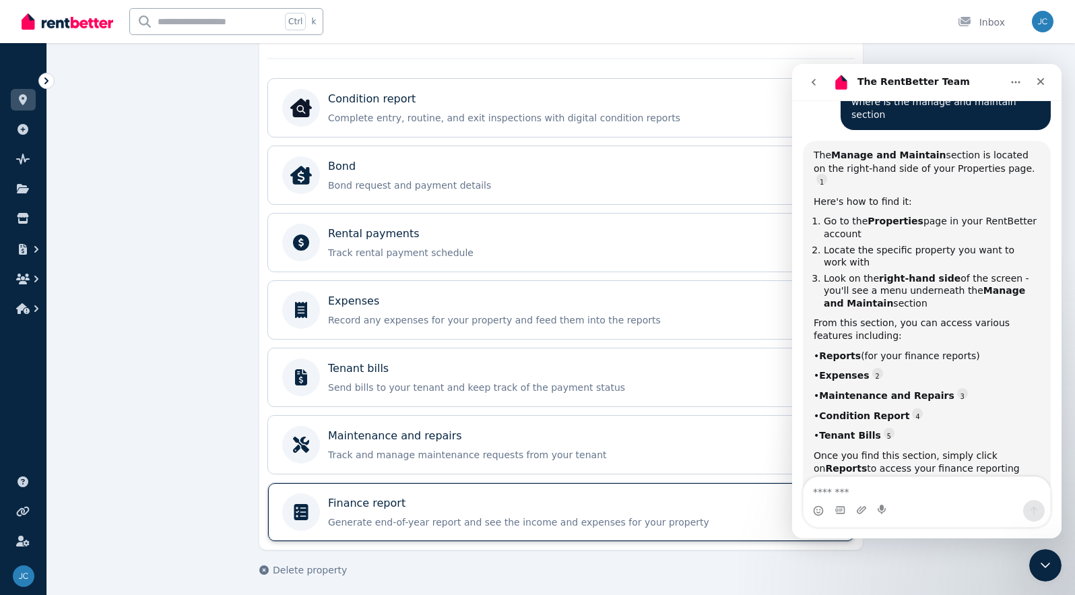
click at [369, 502] on p "Finance report" at bounding box center [366, 503] width 77 height 16
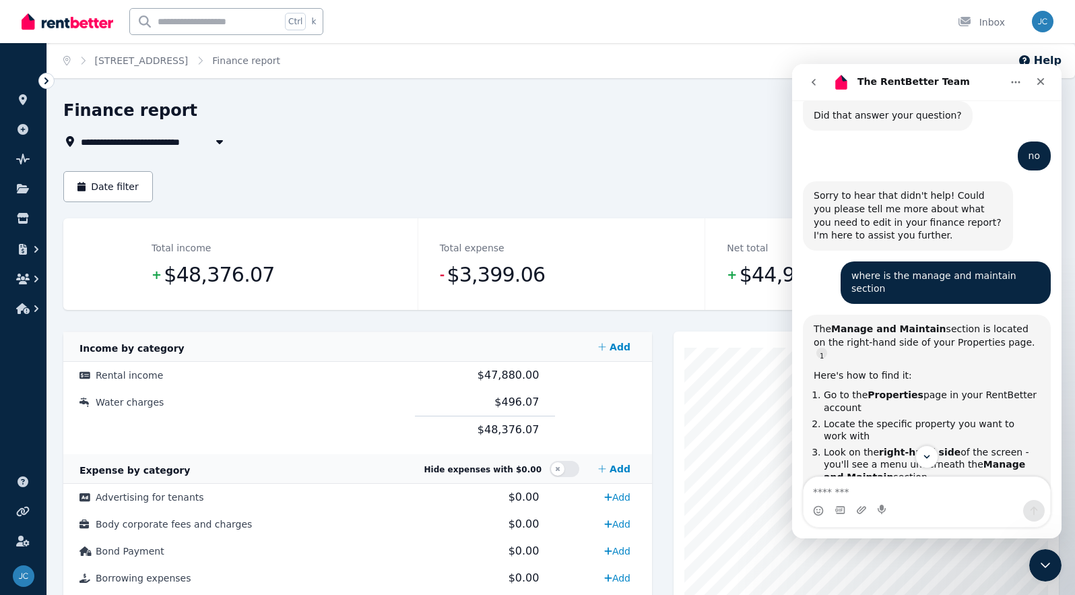
scroll to position [576, 0]
click at [836, 80] on button "Home" at bounding box center [1016, 82] width 26 height 26
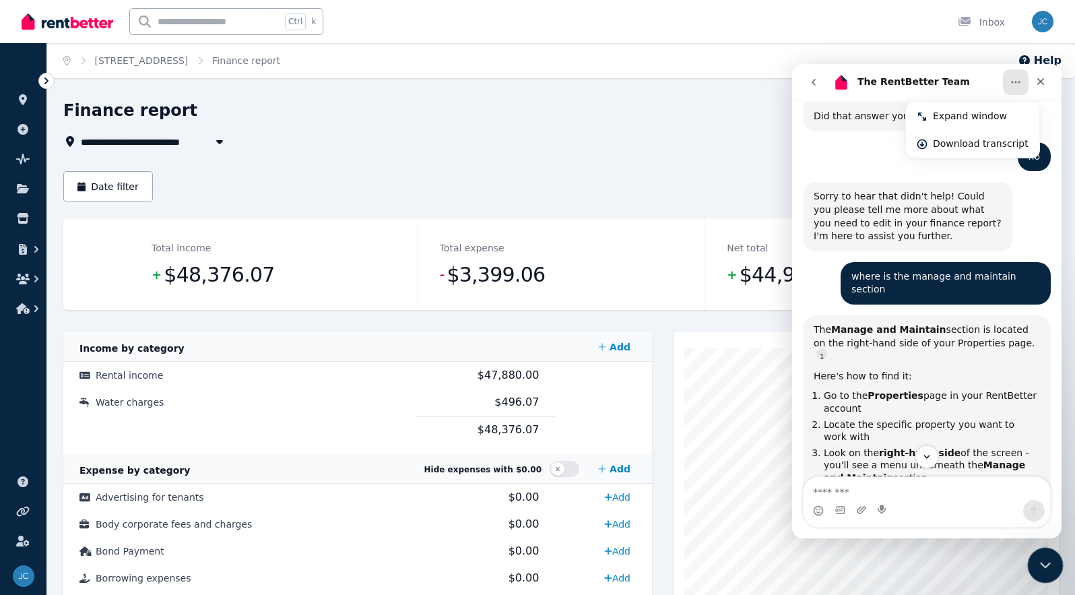
click at [836, 562] on icon "Close Intercom Messenger" at bounding box center [1043, 563] width 16 height 16
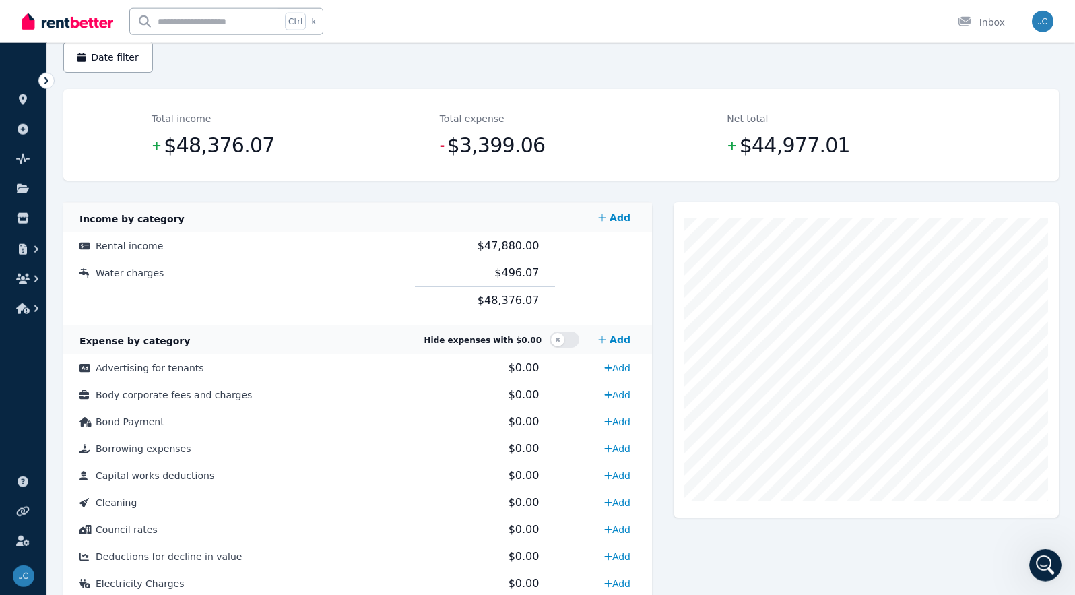
scroll to position [110, 0]
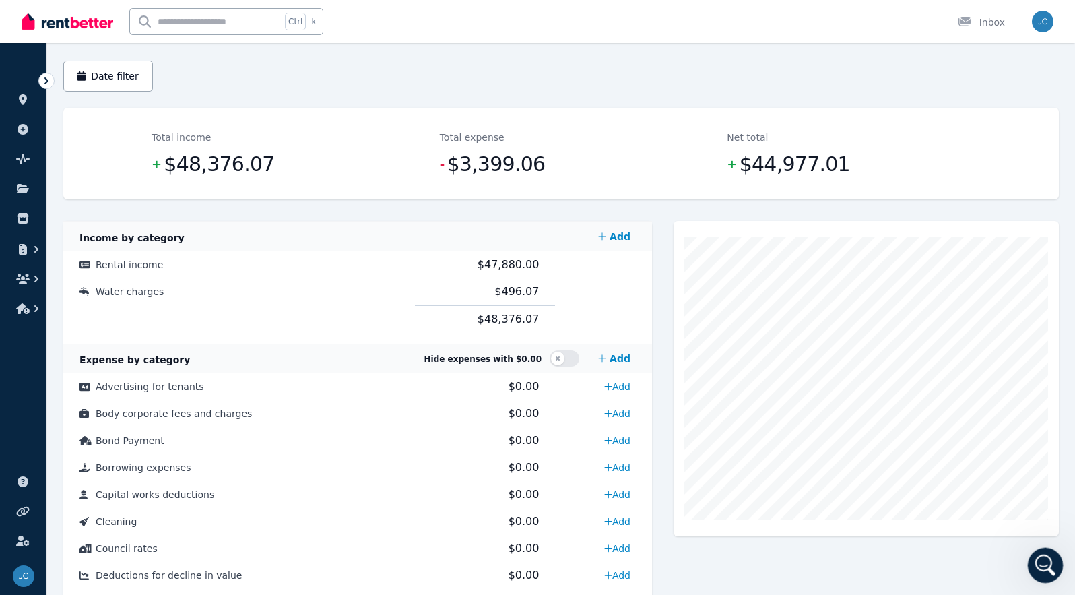
click at [836, 562] on icon "Open Intercom Messenger" at bounding box center [1044, 563] width 22 height 22
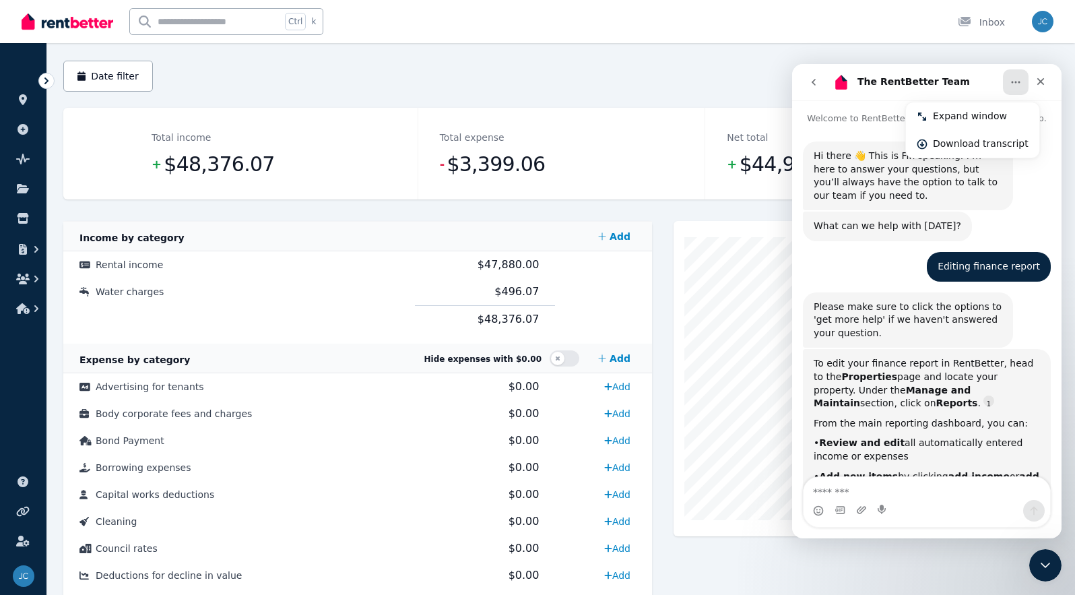
scroll to position [750, 0]
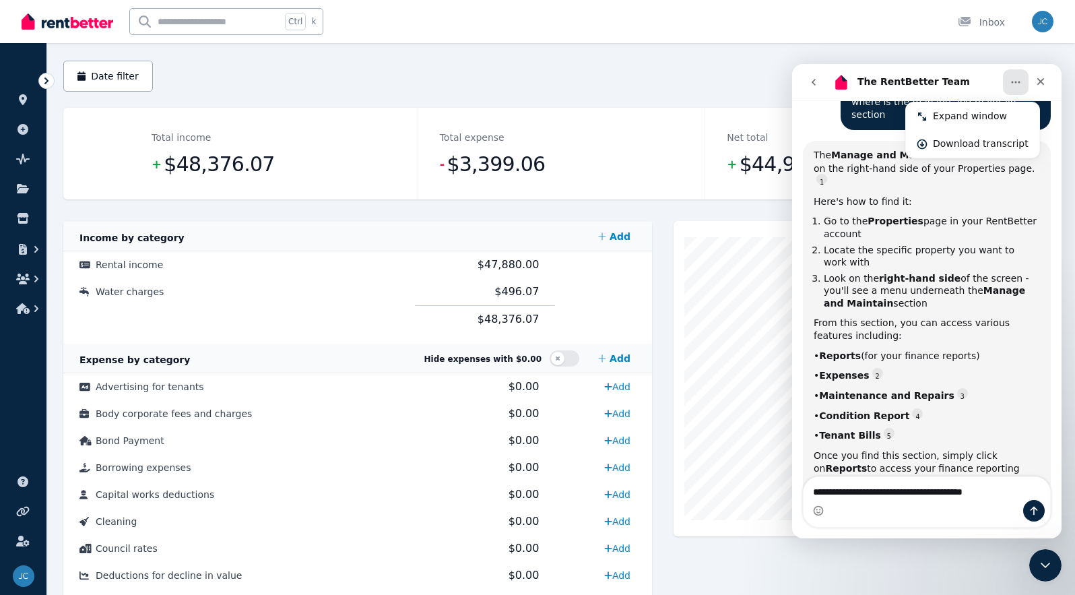
type textarea "**********"
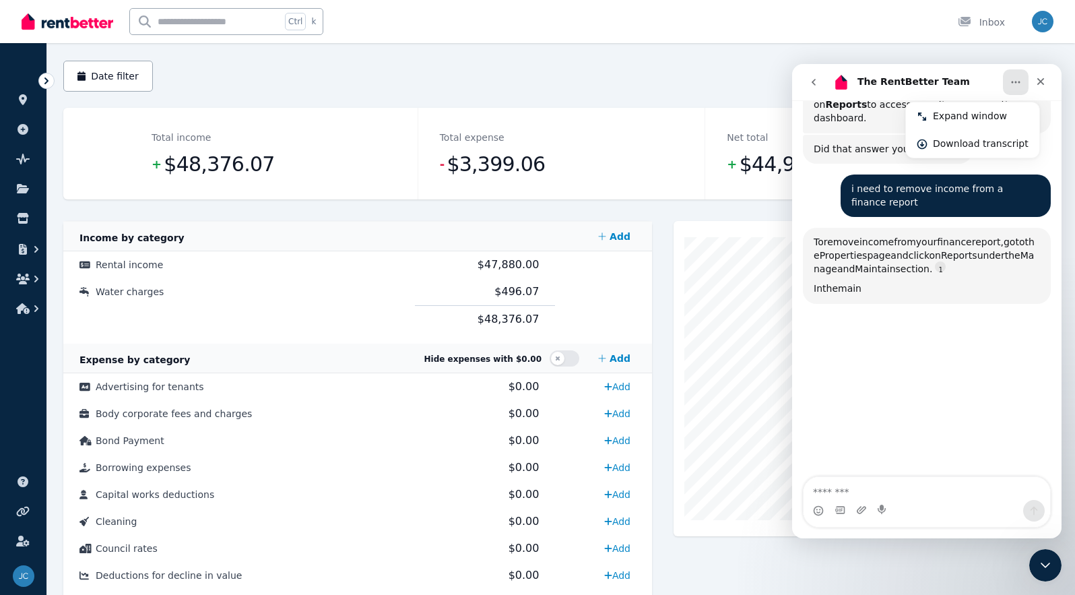
scroll to position [1113, 0]
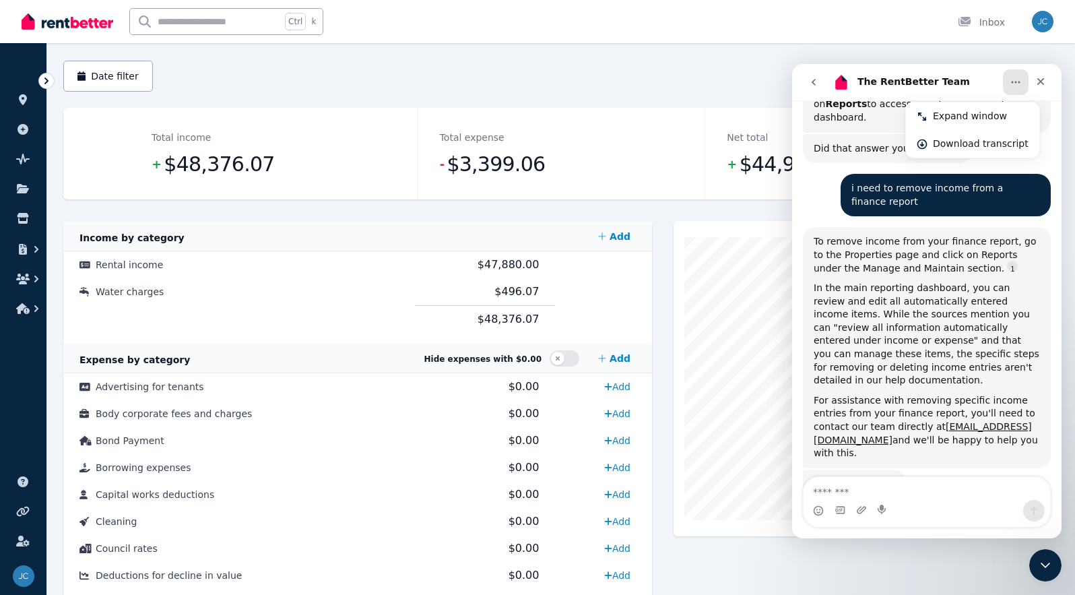
drag, startPoint x: 982, startPoint y: 337, endPoint x: 880, endPoint y: 333, distance: 101.8
click at [836, 394] on div "For assistance with removing specific income entries from your finance report, …" at bounding box center [927, 427] width 226 height 66
copy div "[EMAIL_ADDRESS][DOMAIN_NAME]"
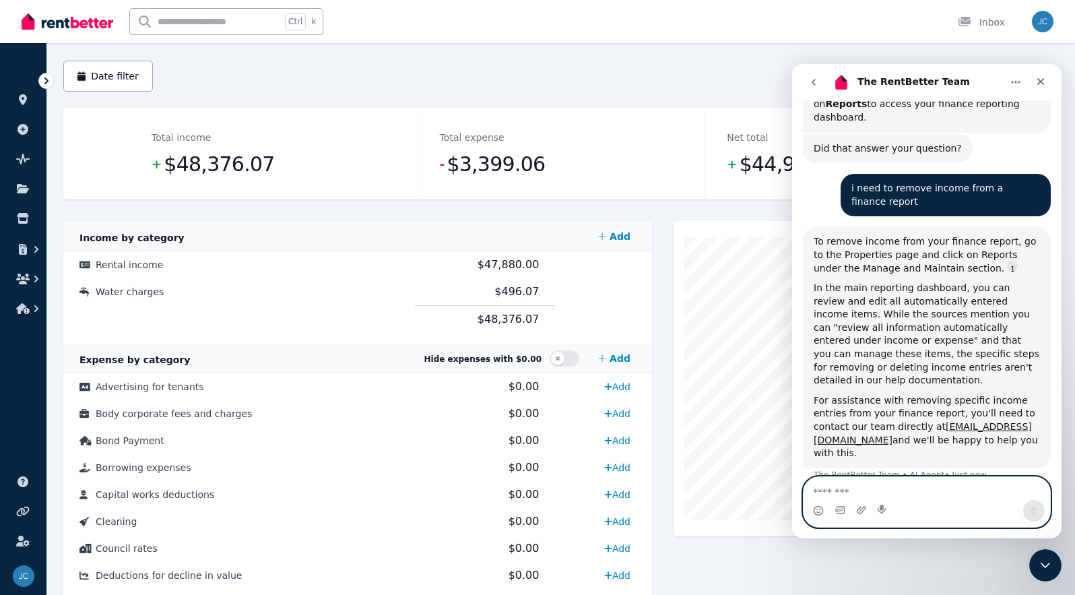
click at [836, 498] on textarea "Message…" at bounding box center [927, 488] width 247 height 23
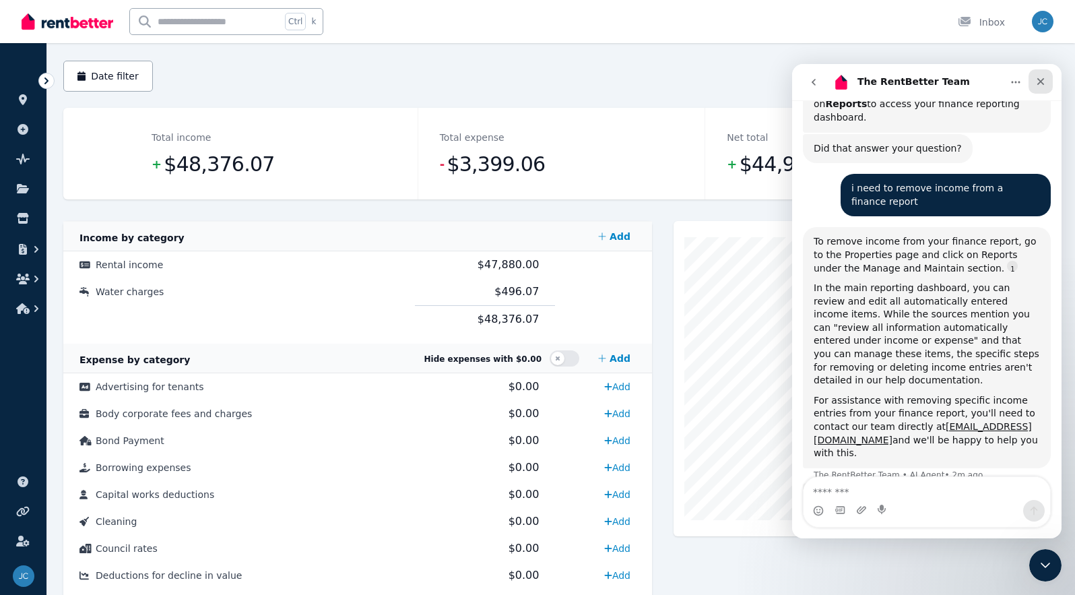
drag, startPoint x: 1043, startPoint y: 81, endPoint x: 1827, endPoint y: 150, distance: 787.7
click at [836, 81] on icon "Close" at bounding box center [1040, 81] width 11 height 11
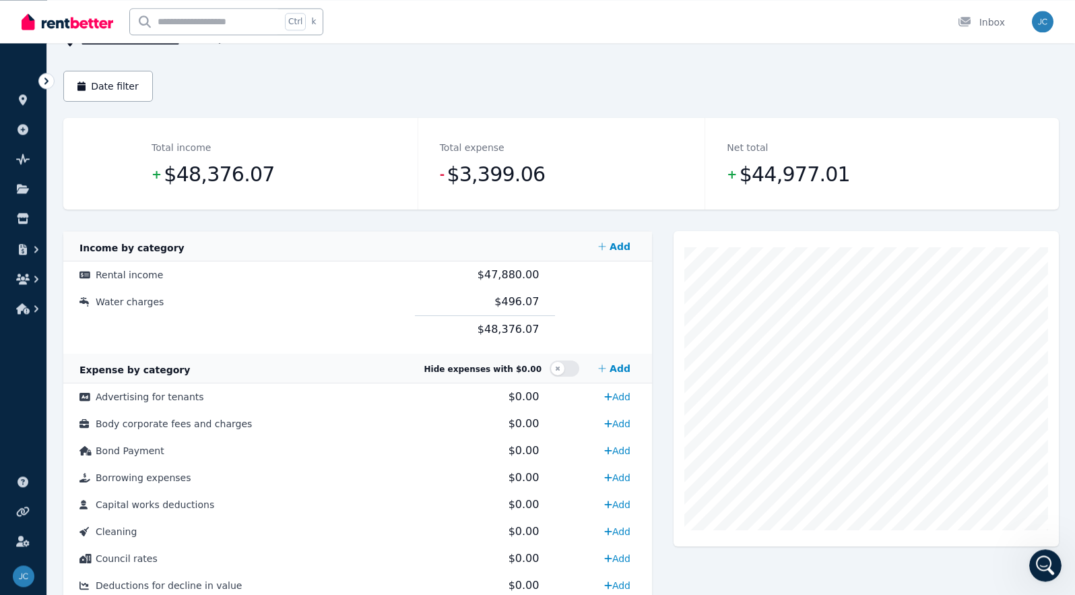
scroll to position [39, 0]
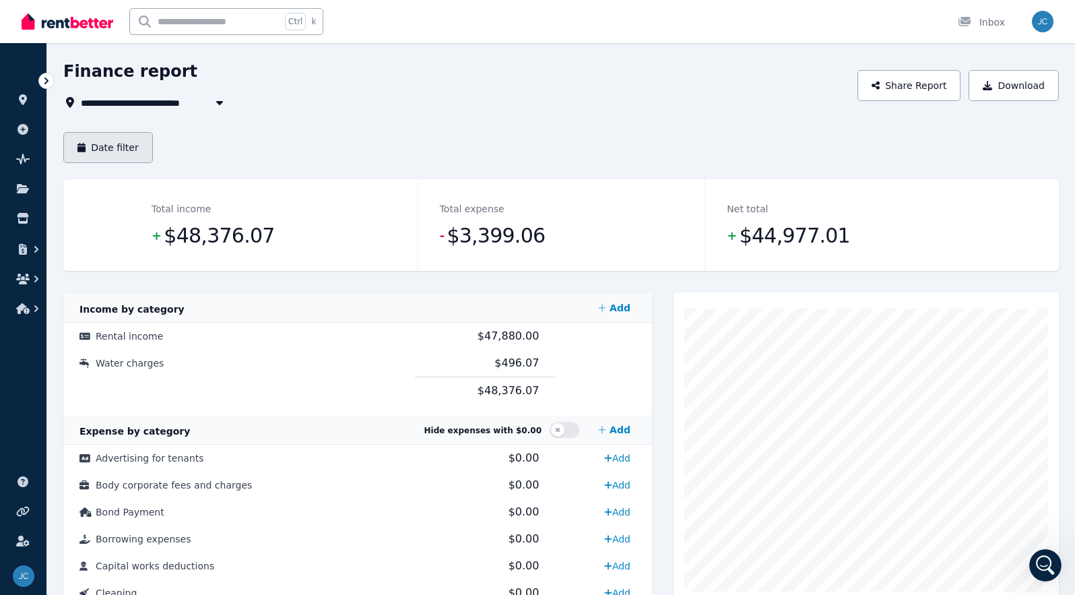
click at [128, 148] on button "Date filter" at bounding box center [108, 147] width 90 height 31
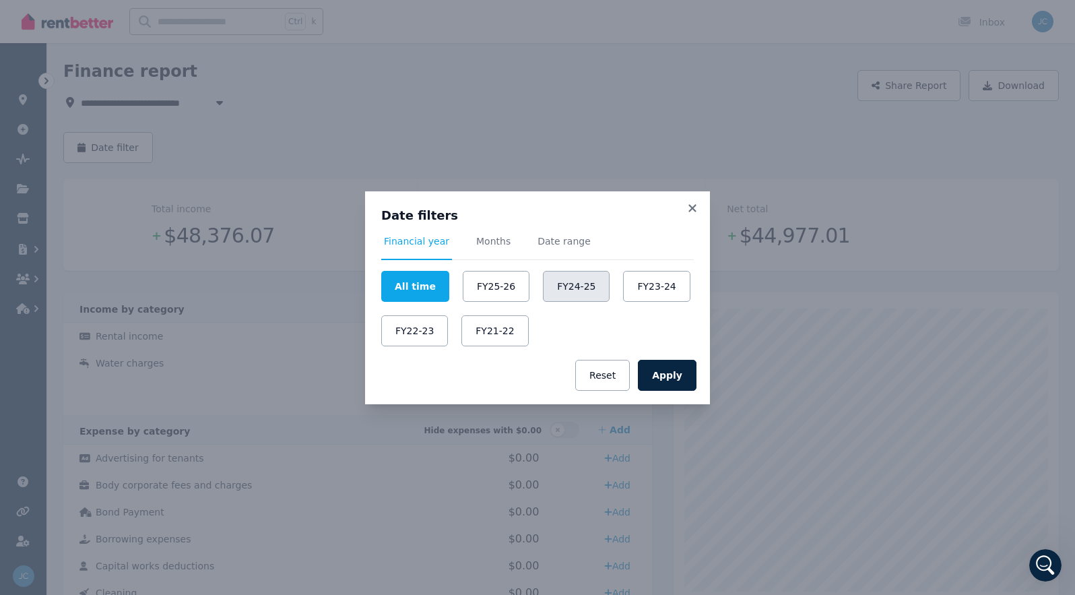
click at [570, 290] on button "FY24-25" at bounding box center [576, 286] width 67 height 31
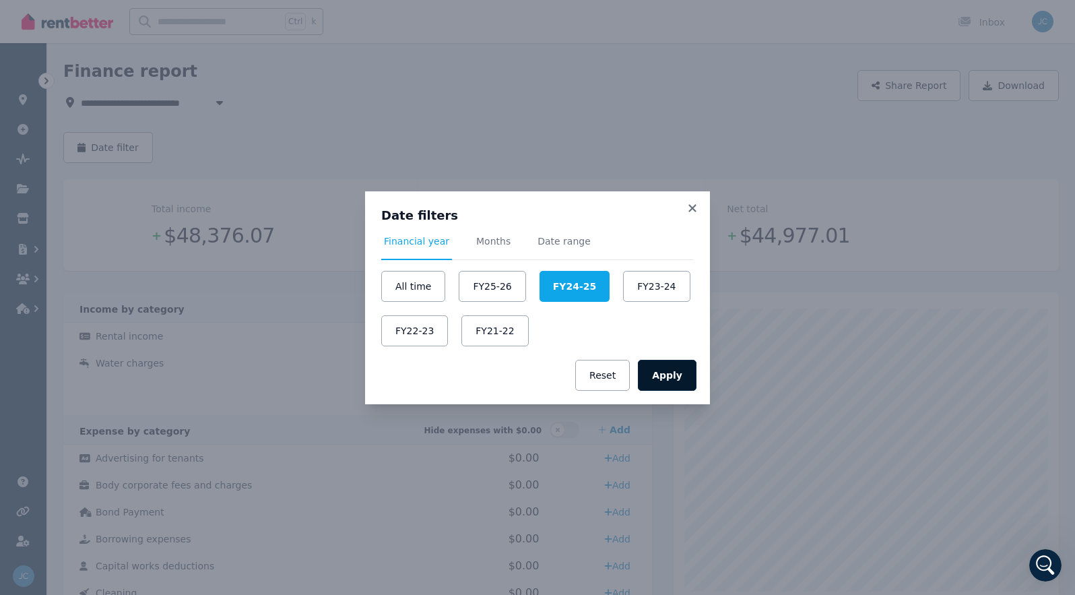
click at [661, 370] on button "Apply" at bounding box center [667, 375] width 59 height 31
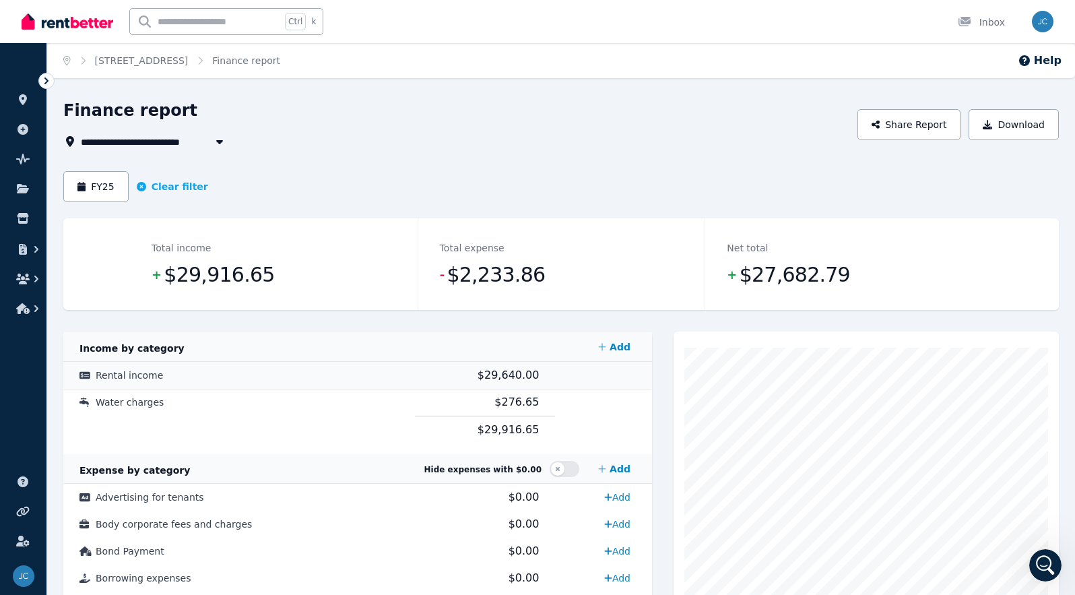
click at [144, 376] on span "Rental income" at bounding box center [129, 375] width 67 height 11
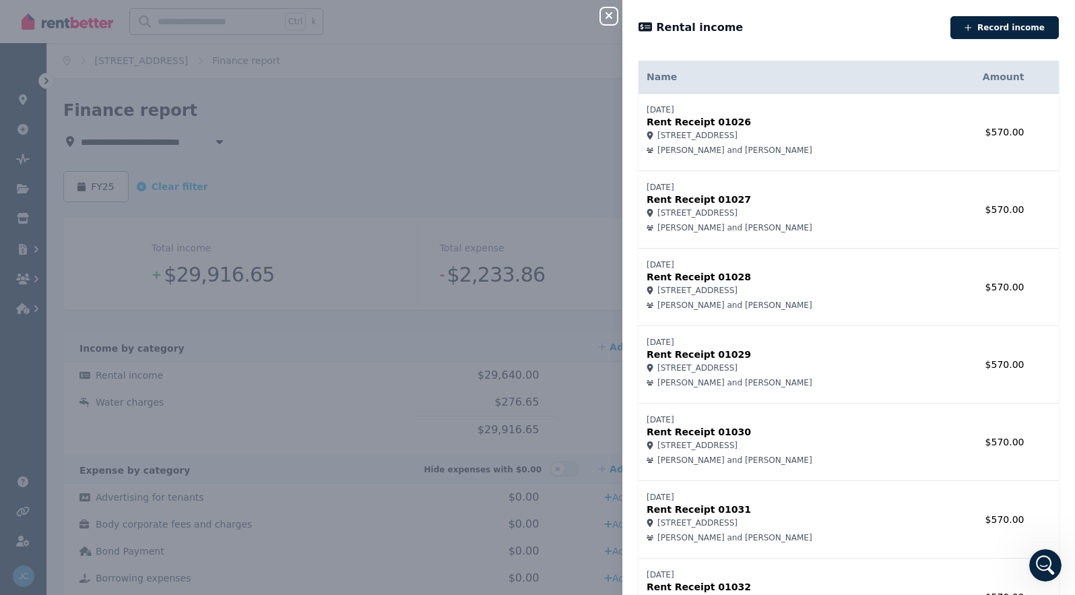
click at [570, 133] on div "Close panel Rental income Record income Name Amount [DATE] Rent Receipt 01026 3…" at bounding box center [537, 297] width 1075 height 595
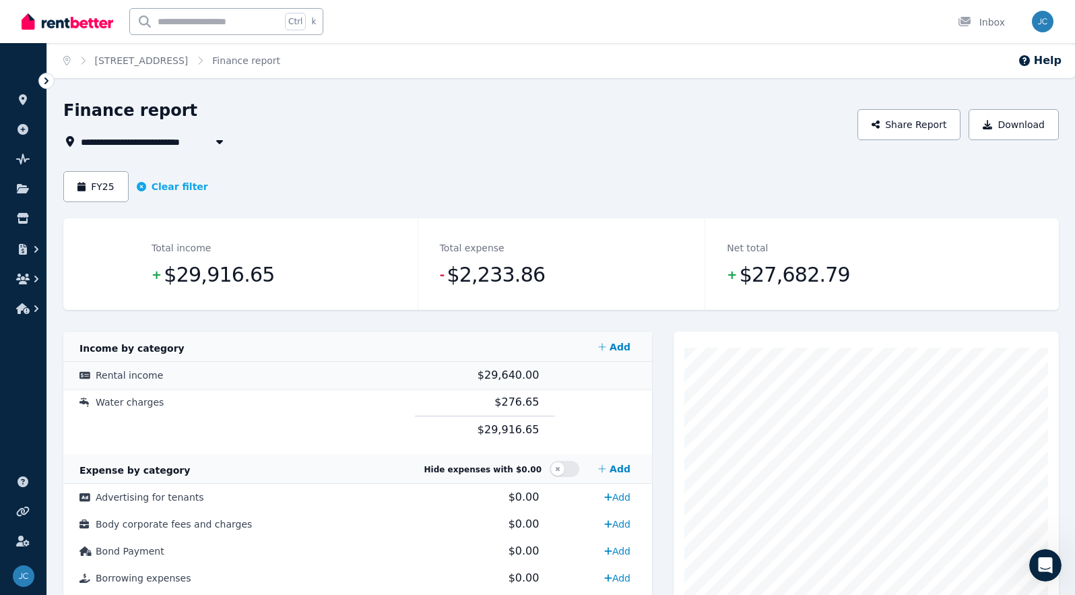
click at [508, 381] on span "$29,640.00" at bounding box center [509, 374] width 62 height 13
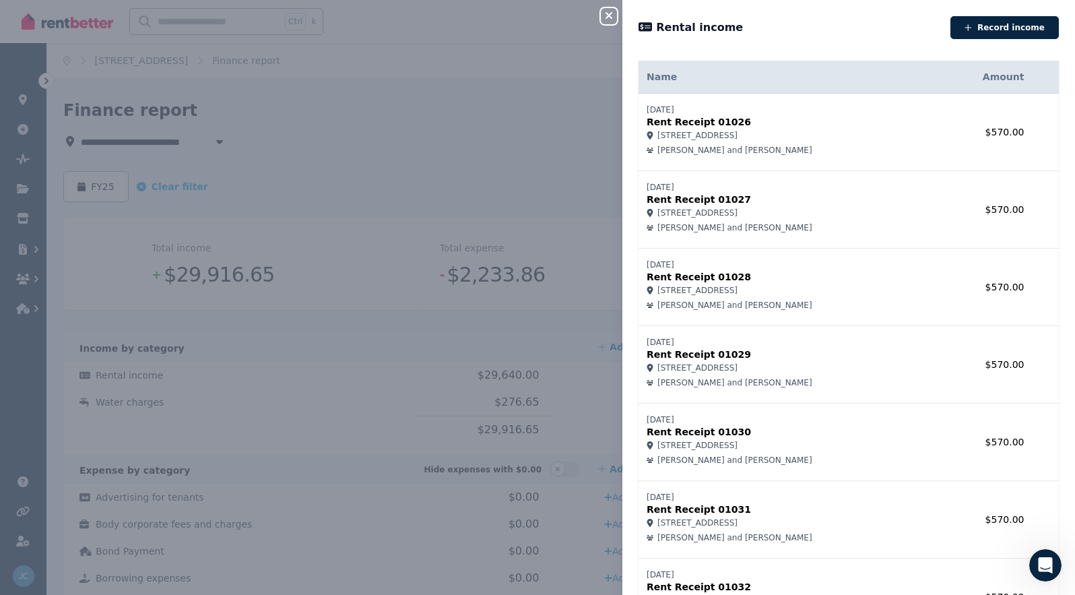
click at [711, 123] on p "Rent Receipt 01026" at bounding box center [788, 121] width 283 height 13
click at [691, 152] on span "[PERSON_NAME] and [PERSON_NAME]" at bounding box center [734, 150] width 155 height 11
drag, startPoint x: 640, startPoint y: 147, endPoint x: 643, endPoint y: 139, distance: 8.5
click at [640, 146] on td "[DATE] Rent Receipt 01026 [STREET_ADDRESS], [PERSON_NAME] and [PERSON_NAME]" at bounding box center [788, 132] width 299 height 77
click at [650, 120] on p "Rent Receipt 01026" at bounding box center [788, 121] width 283 height 13
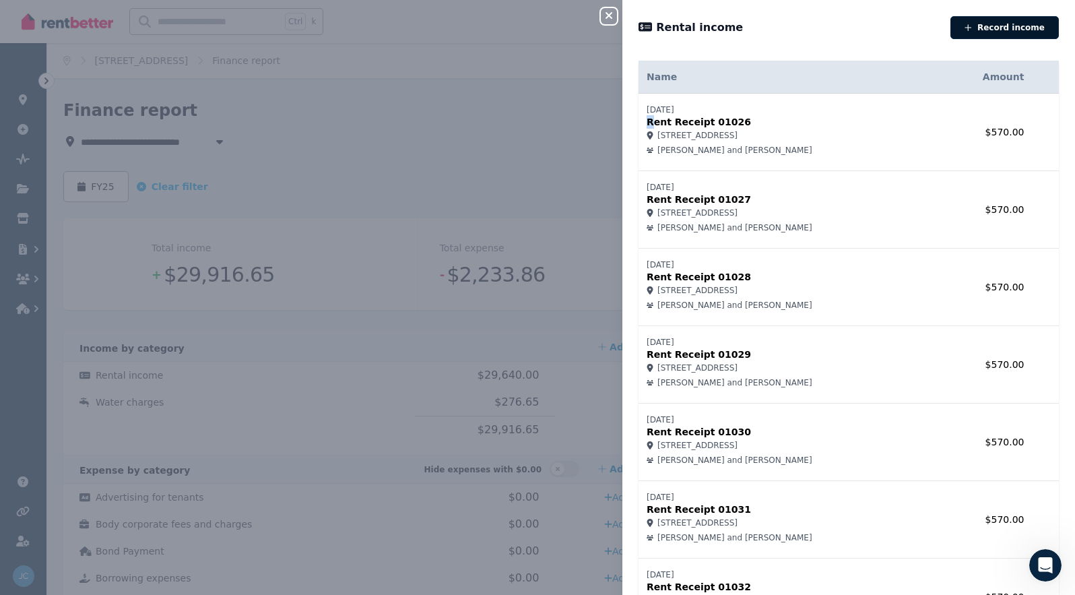
click at [836, 32] on button "Record income" at bounding box center [1004, 27] width 108 height 23
select select "**********"
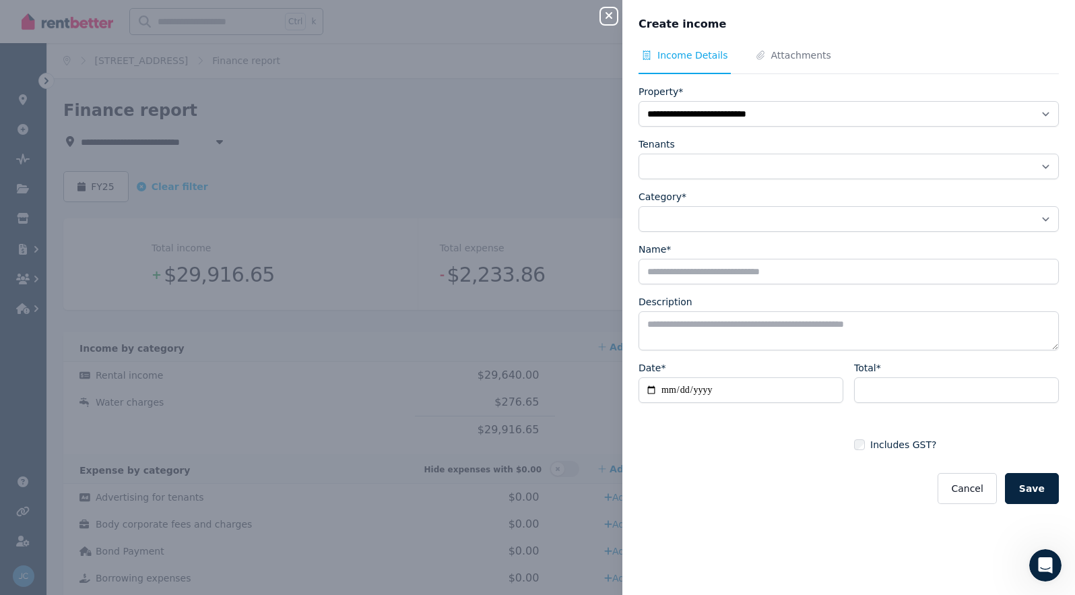
click at [609, 18] on icon "button" at bounding box center [609, 15] width 16 height 11
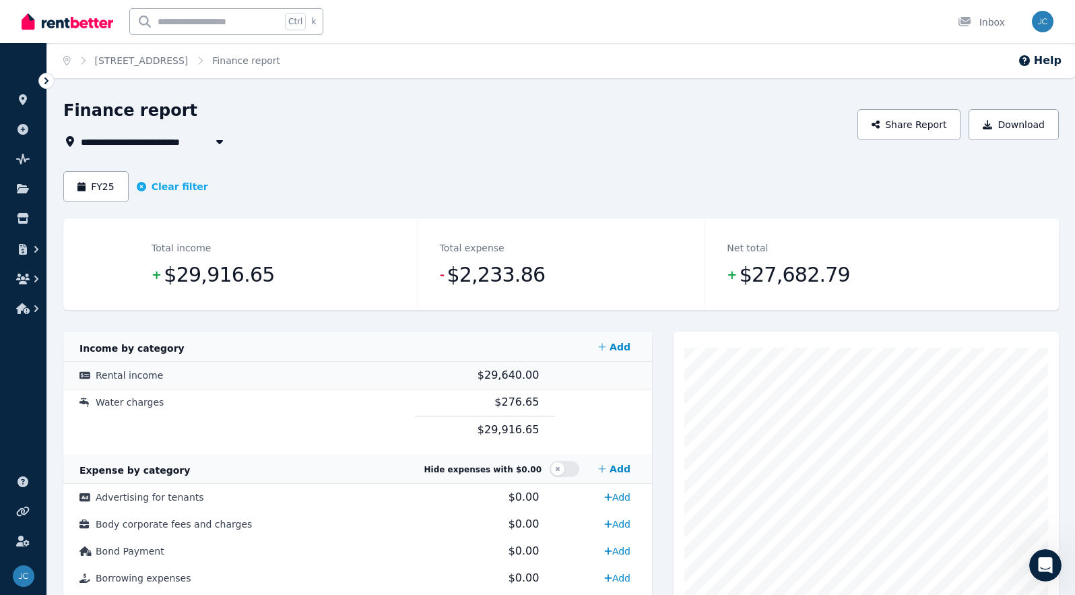
click at [522, 372] on span "$29,640.00" at bounding box center [509, 374] width 62 height 13
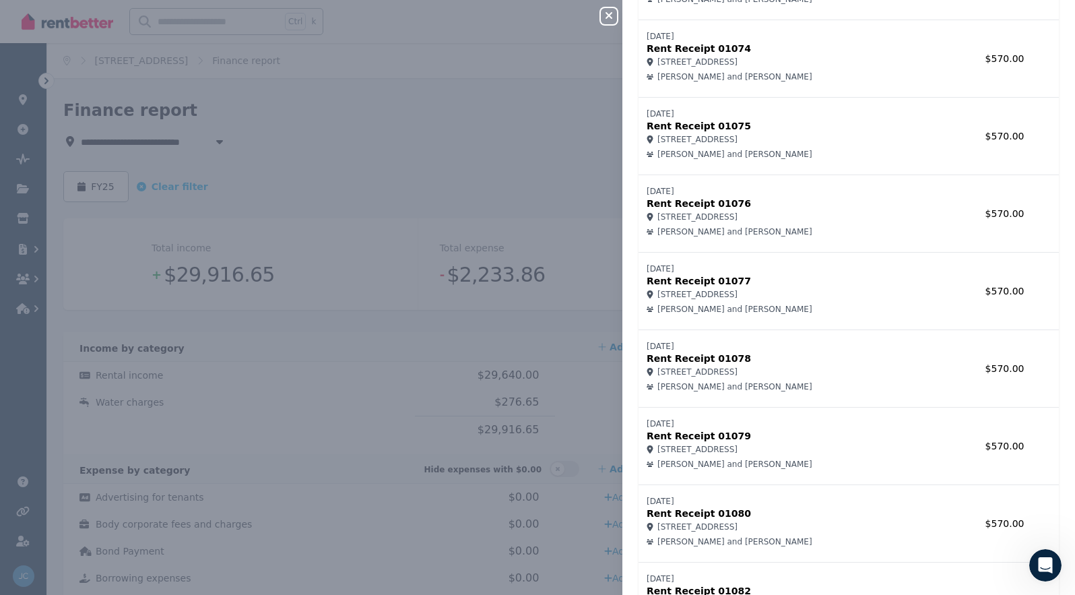
scroll to position [3559, 0]
click at [836, 562] on icon "Open Intercom Messenger" at bounding box center [1044, 563] width 22 height 22
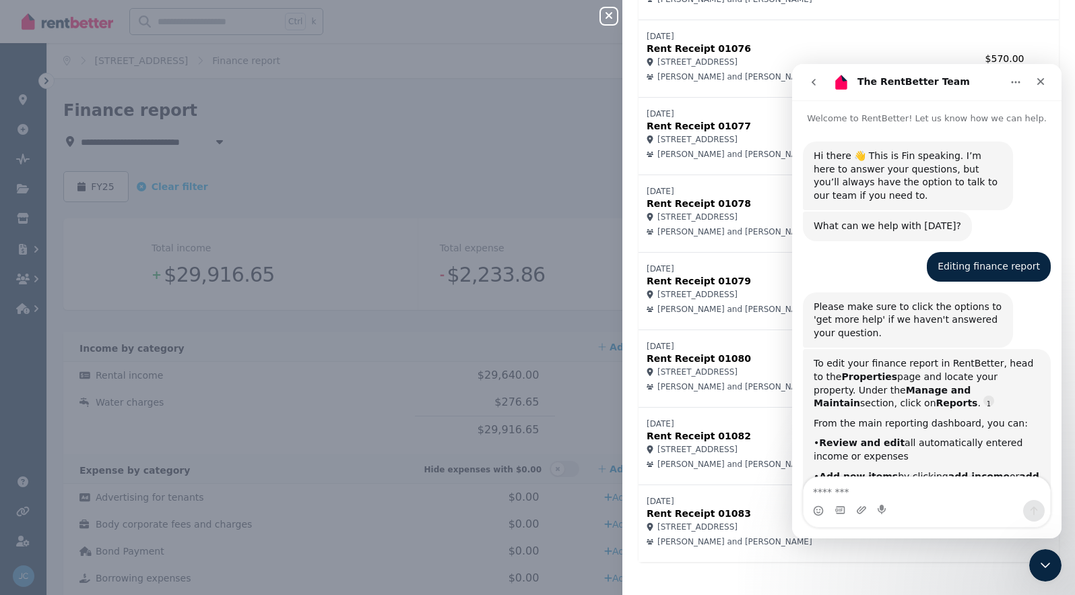
scroll to position [1059, 0]
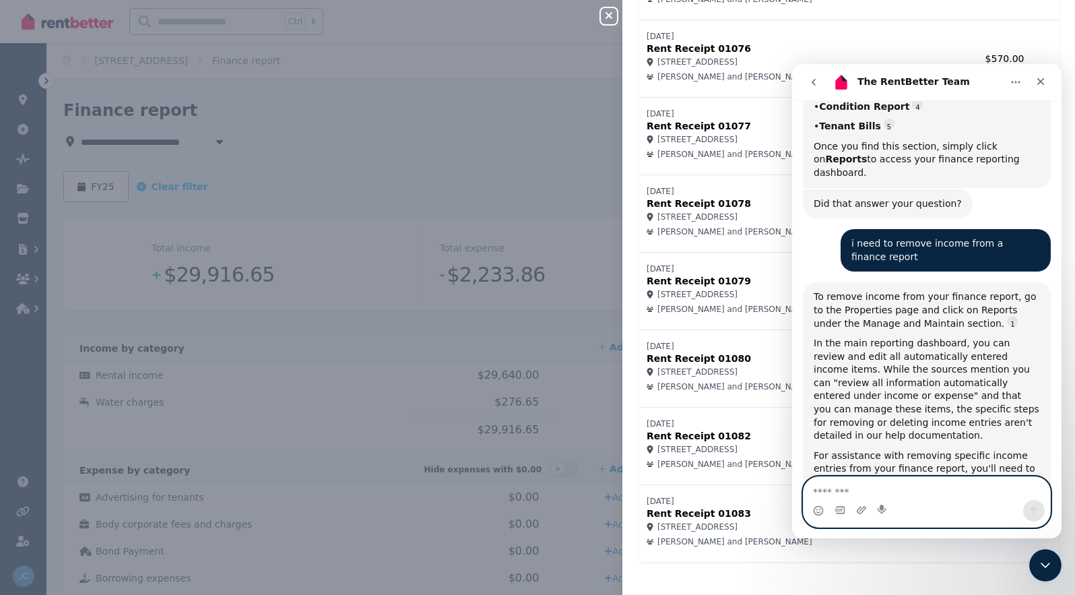
click at [836, 495] on textarea "Message…" at bounding box center [927, 488] width 247 height 23
type textarea "***"
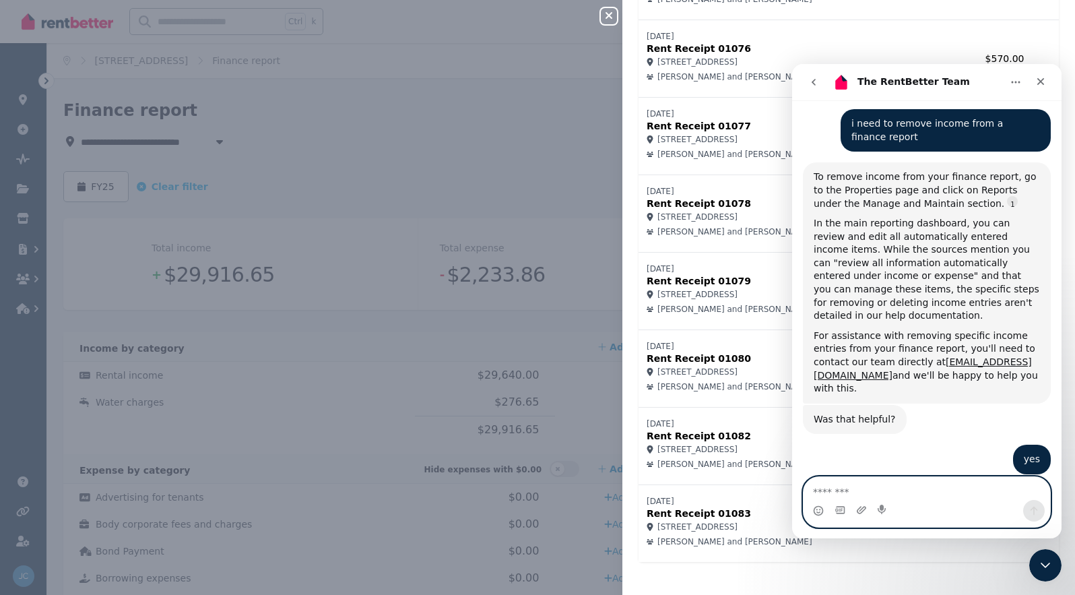
scroll to position [1277, 0]
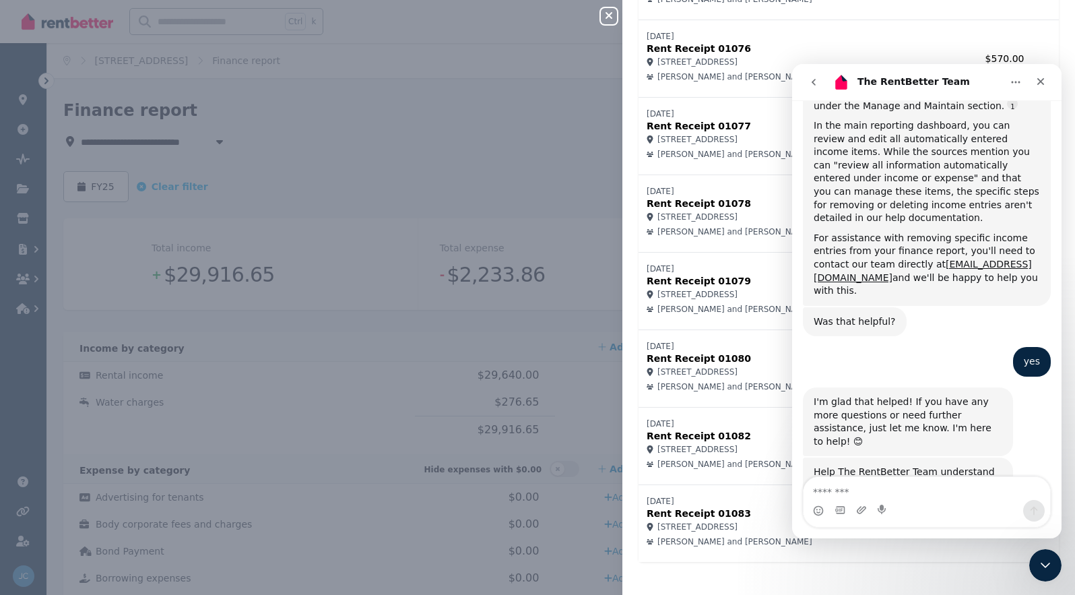
click at [612, 21] on icon "button" at bounding box center [609, 15] width 16 height 11
